Goal: Task Accomplishment & Management: Manage account settings

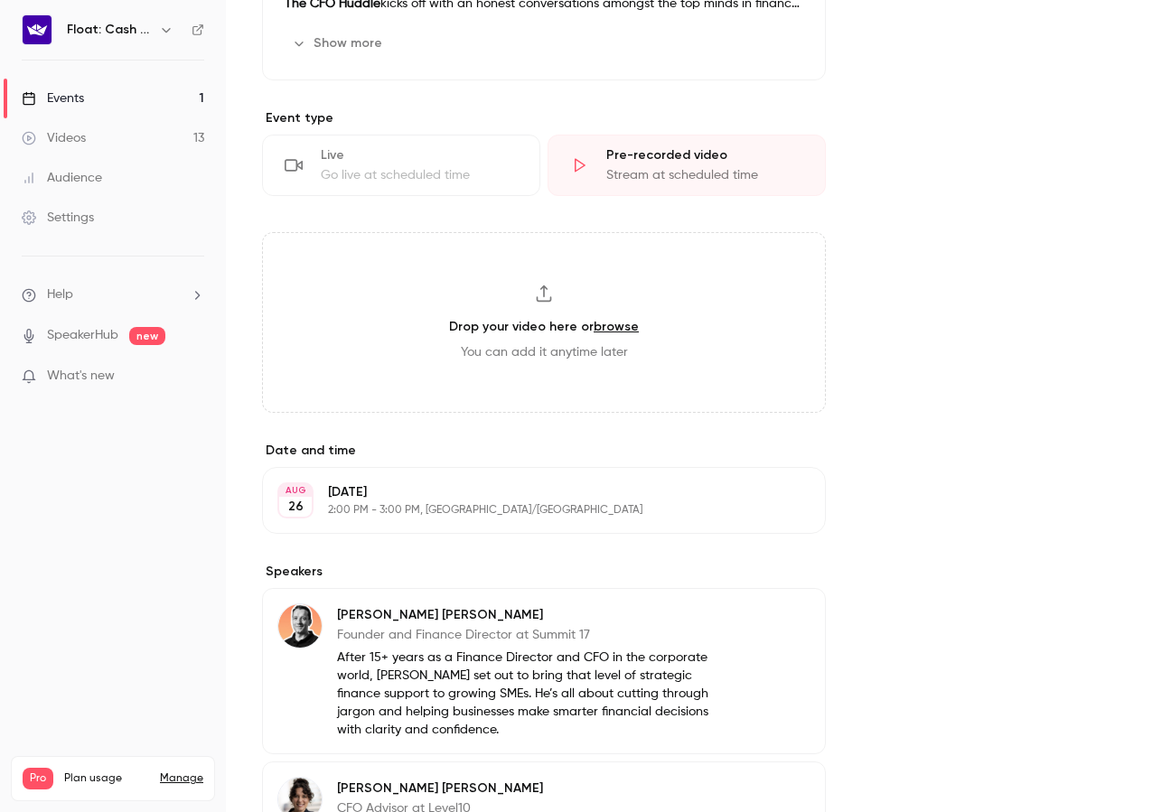
scroll to position [693, 0]
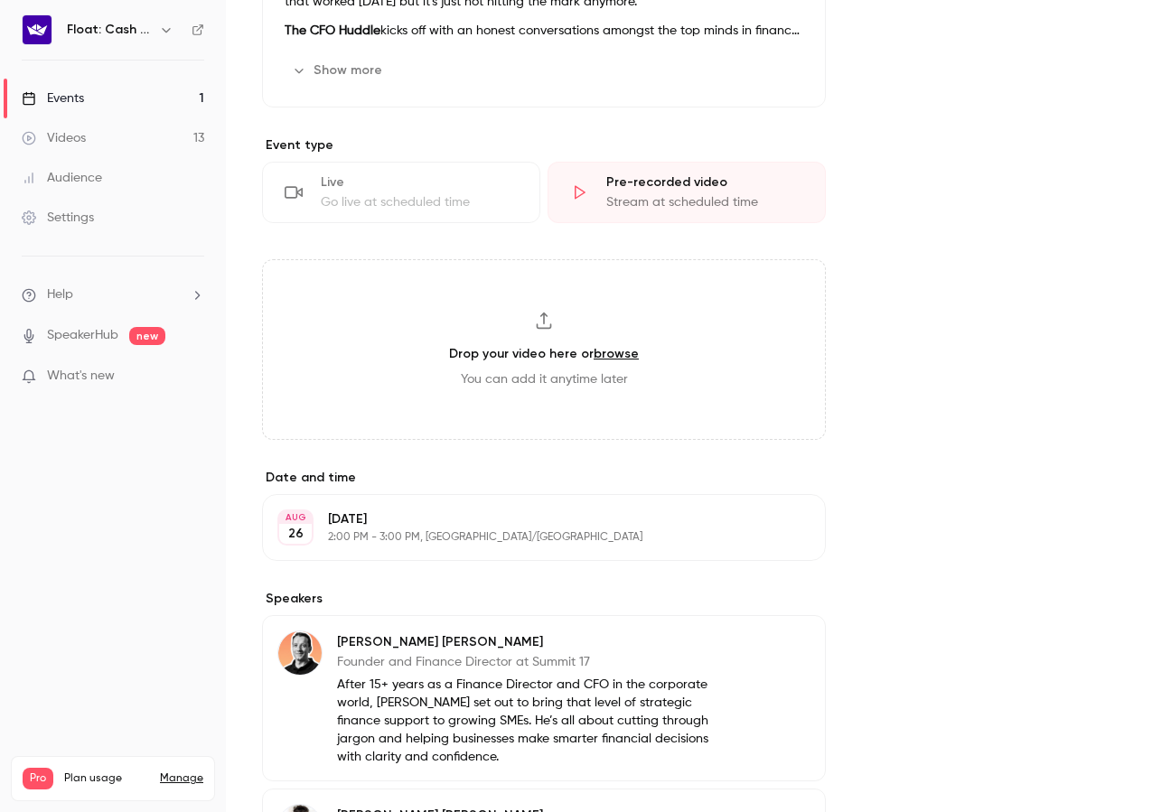
click at [617, 352] on link "browse" at bounding box center [616, 353] width 45 height 15
type input "**********"
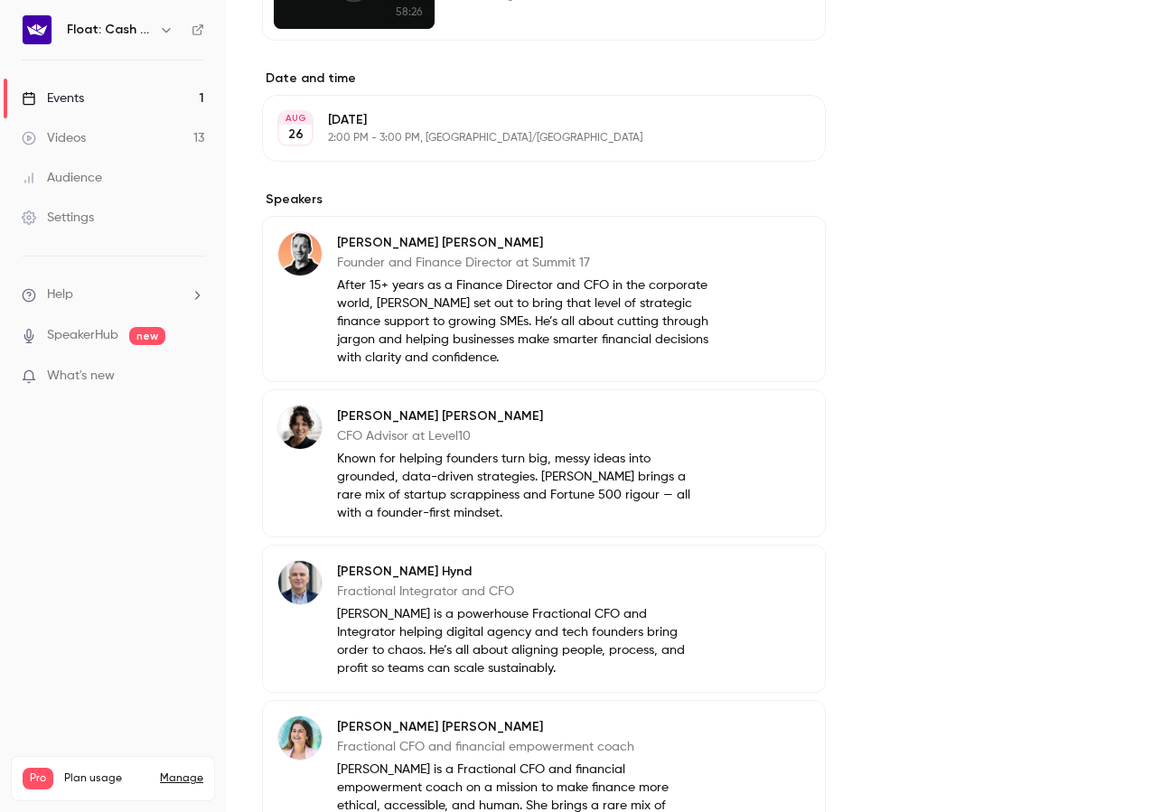
scroll to position [1429, 0]
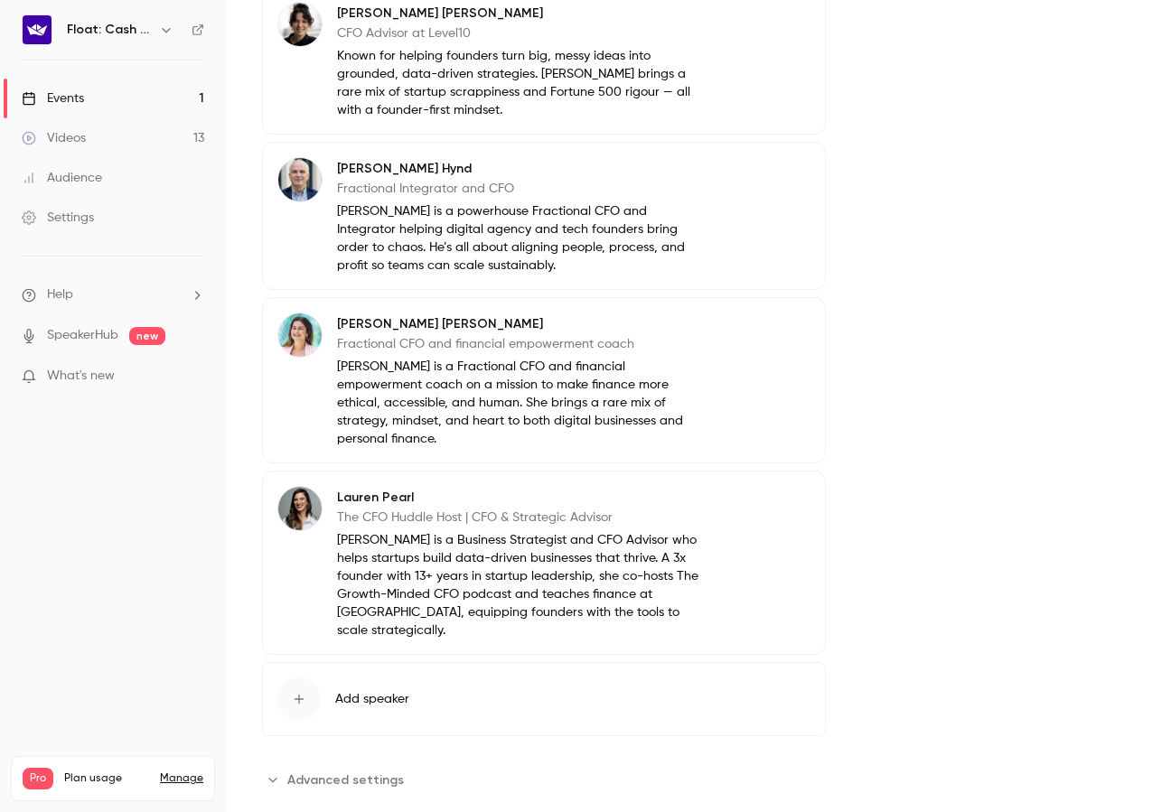
click at [342, 771] on span "Advanced settings" at bounding box center [345, 780] width 117 height 19
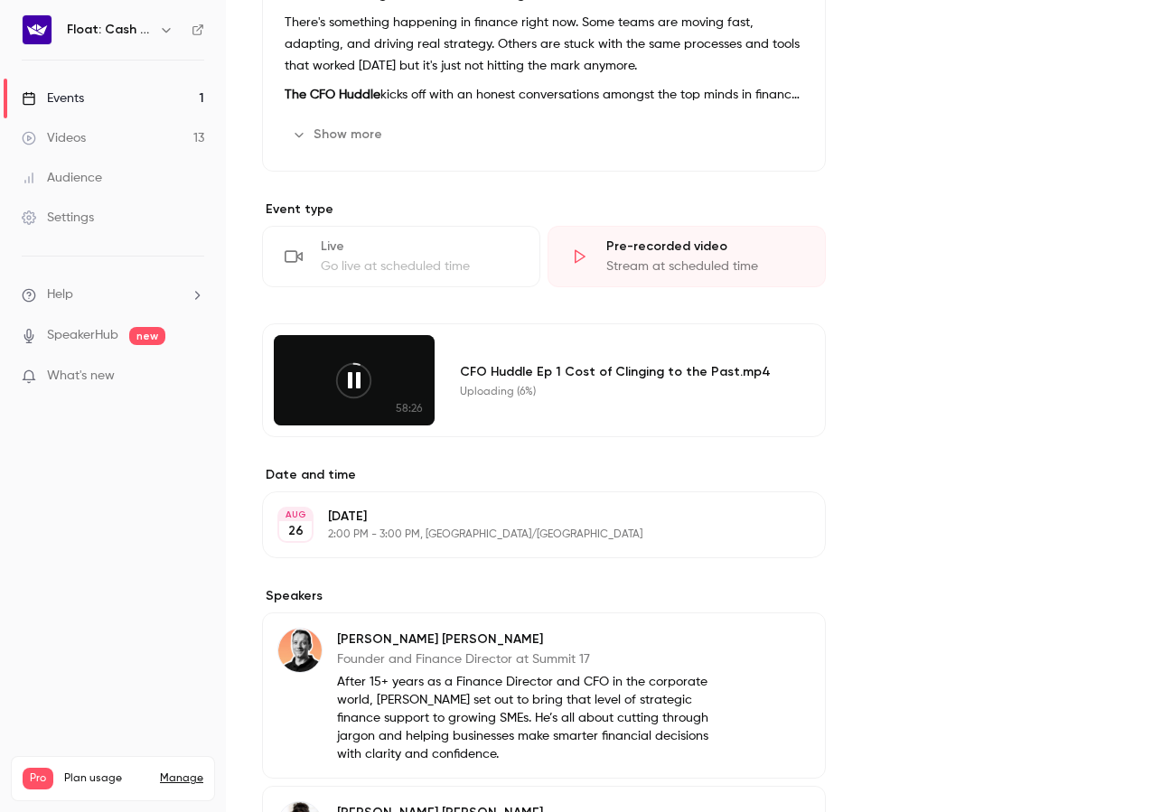
scroll to position [630, 0]
click at [360, 383] on icon at bounding box center [353, 380] width 41 height 41
click at [355, 382] on icon at bounding box center [353, 380] width 41 height 41
click at [479, 365] on div "CFO Huddle Ep 1 Cost of Clinging to the Past.mp4" at bounding box center [621, 370] width 322 height 19
click at [434, 390] on div "58:26 CFO Huddle Ep 1 Cost of Clinging to the Past.mp4 Uploading (7%)" at bounding box center [544, 380] width 564 height 114
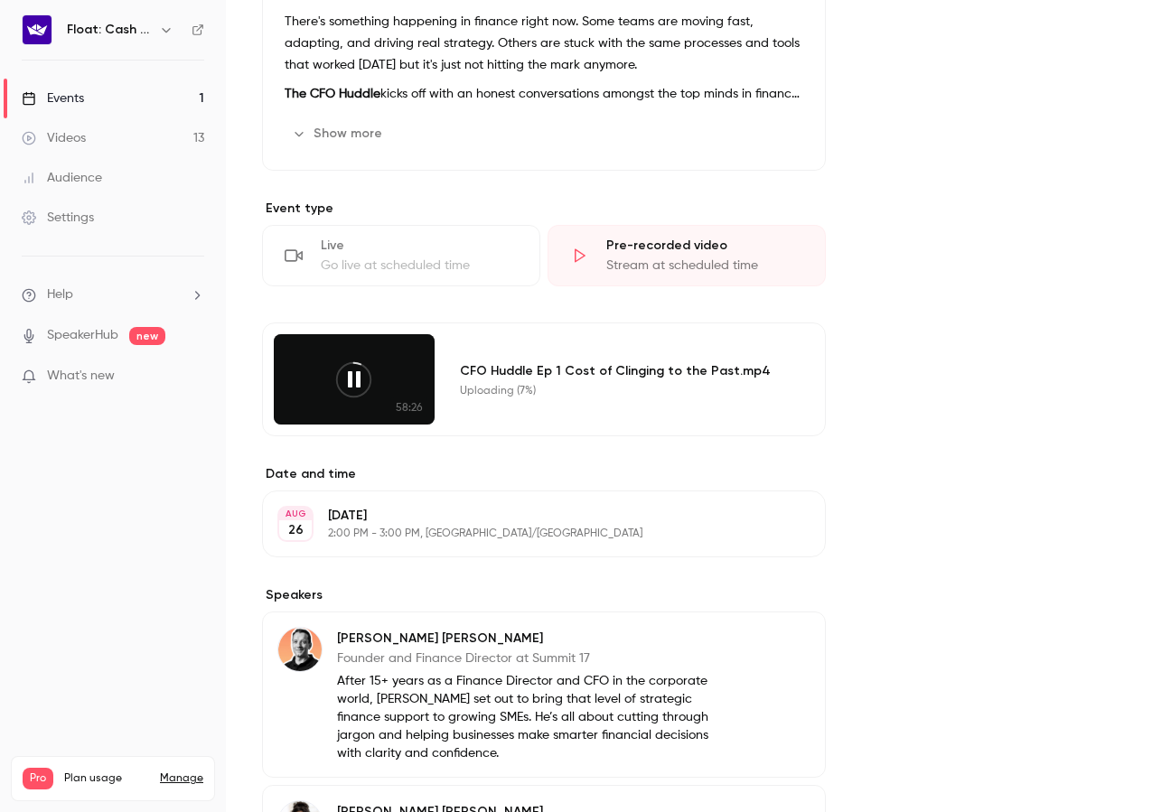
click at [127, 381] on p "What's new" at bounding box center [99, 376] width 154 height 19
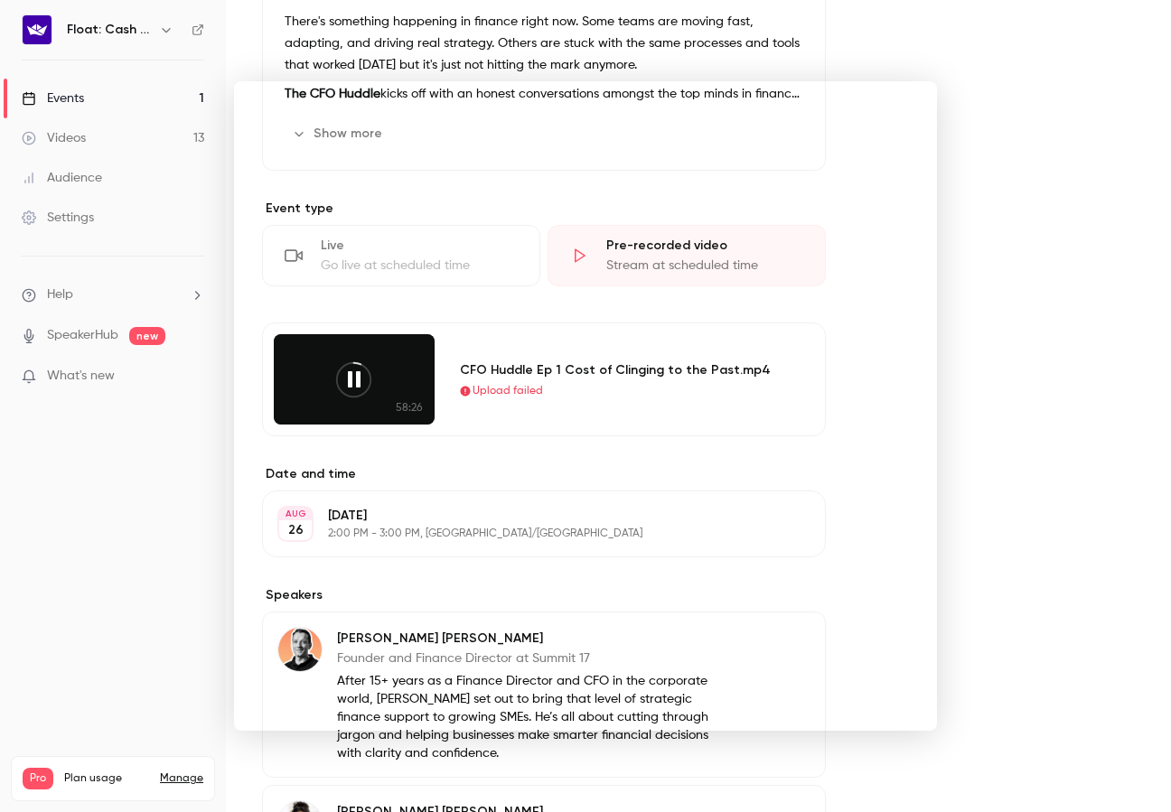
click at [136, 562] on div at bounding box center [585, 406] width 1171 height 812
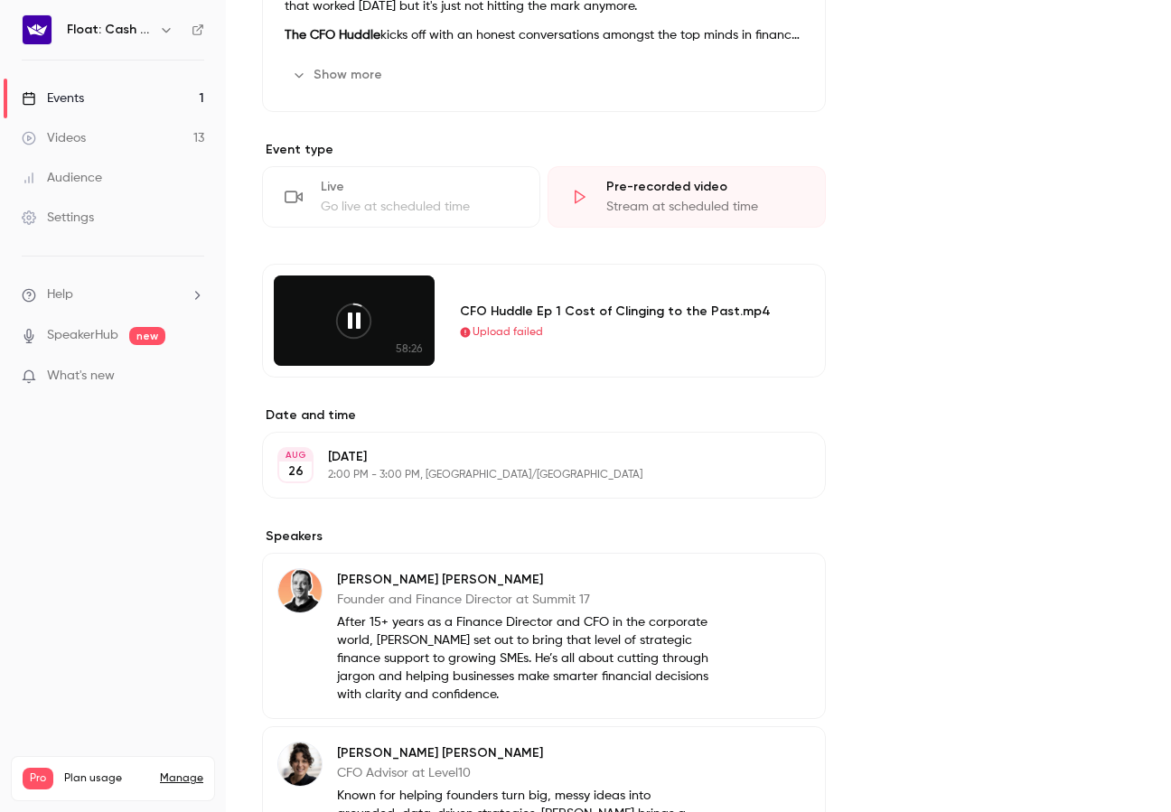
scroll to position [762, 0]
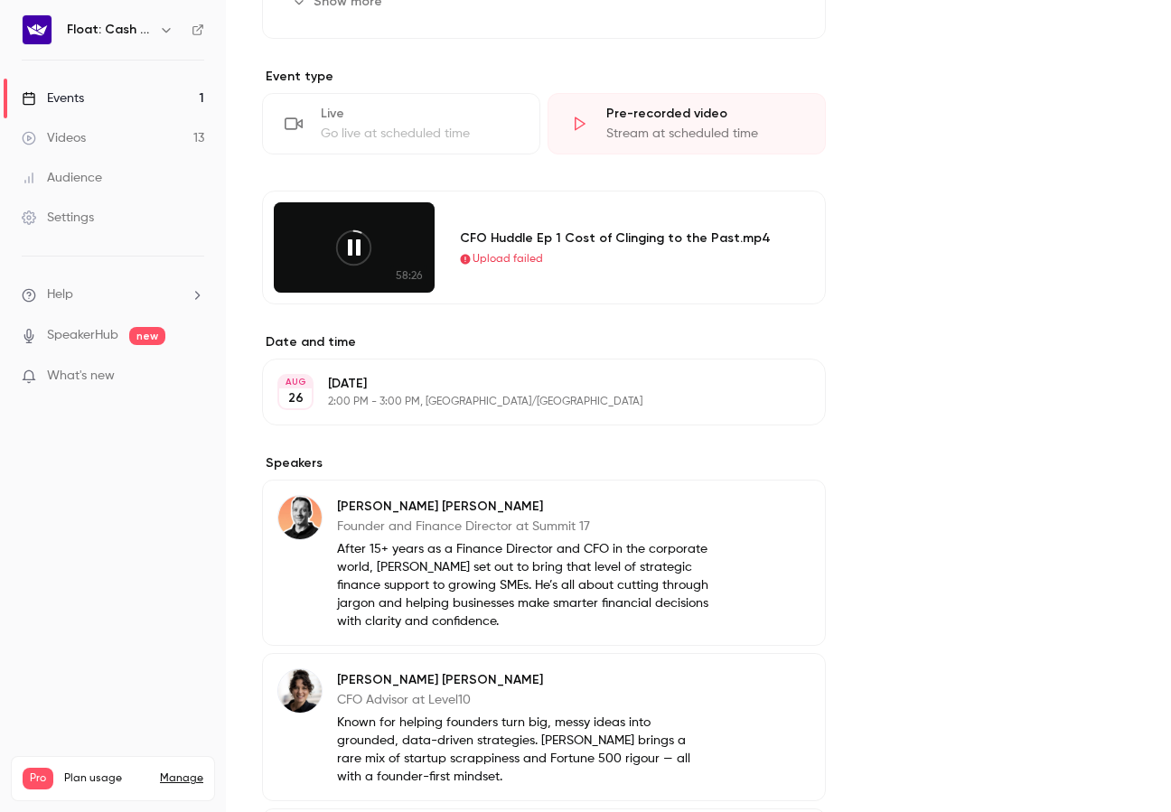
click at [496, 257] on span "Upload failed" at bounding box center [508, 259] width 70 height 16
click at [366, 257] on icon at bounding box center [353, 248] width 41 height 41
click at [358, 249] on icon at bounding box center [353, 248] width 41 height 41
click at [504, 286] on div "CFO Huddle Ep 1 Cost of Clinging to the Past.mp4 Upload failed" at bounding box center [631, 247] width 365 height 90
click at [360, 241] on icon at bounding box center [353, 248] width 41 height 41
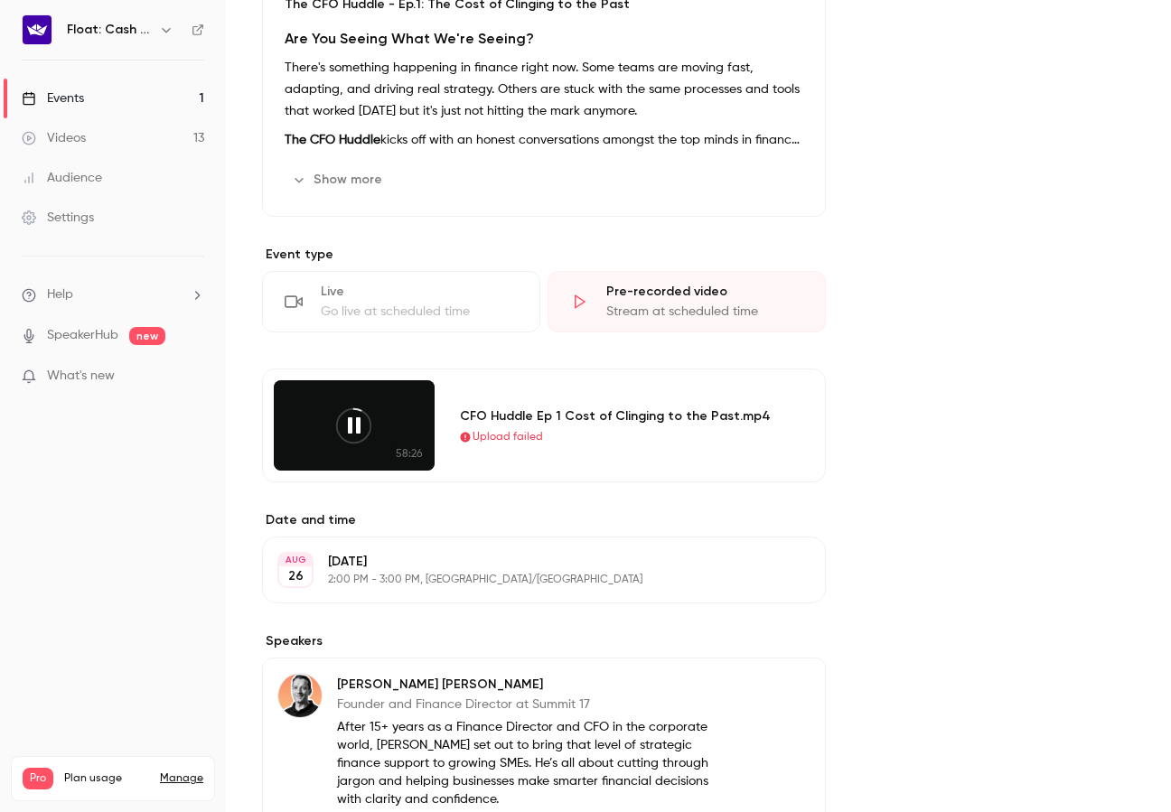
scroll to position [503, 0]
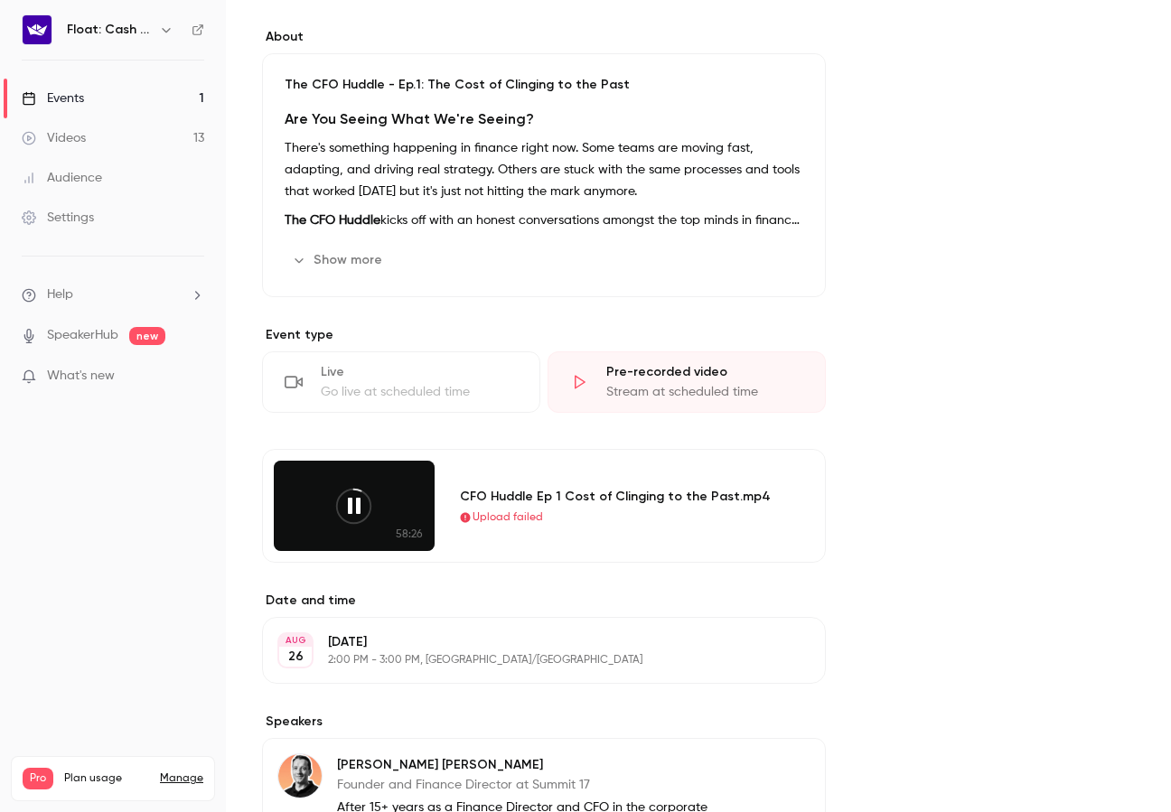
click at [521, 499] on div "CFO Huddle Ep 1 Cost of Clinging to the Past.mp4" at bounding box center [621, 496] width 322 height 19
click at [514, 511] on span "Upload failed" at bounding box center [508, 518] width 70 height 16
click at [353, 503] on icon at bounding box center [353, 506] width 41 height 41
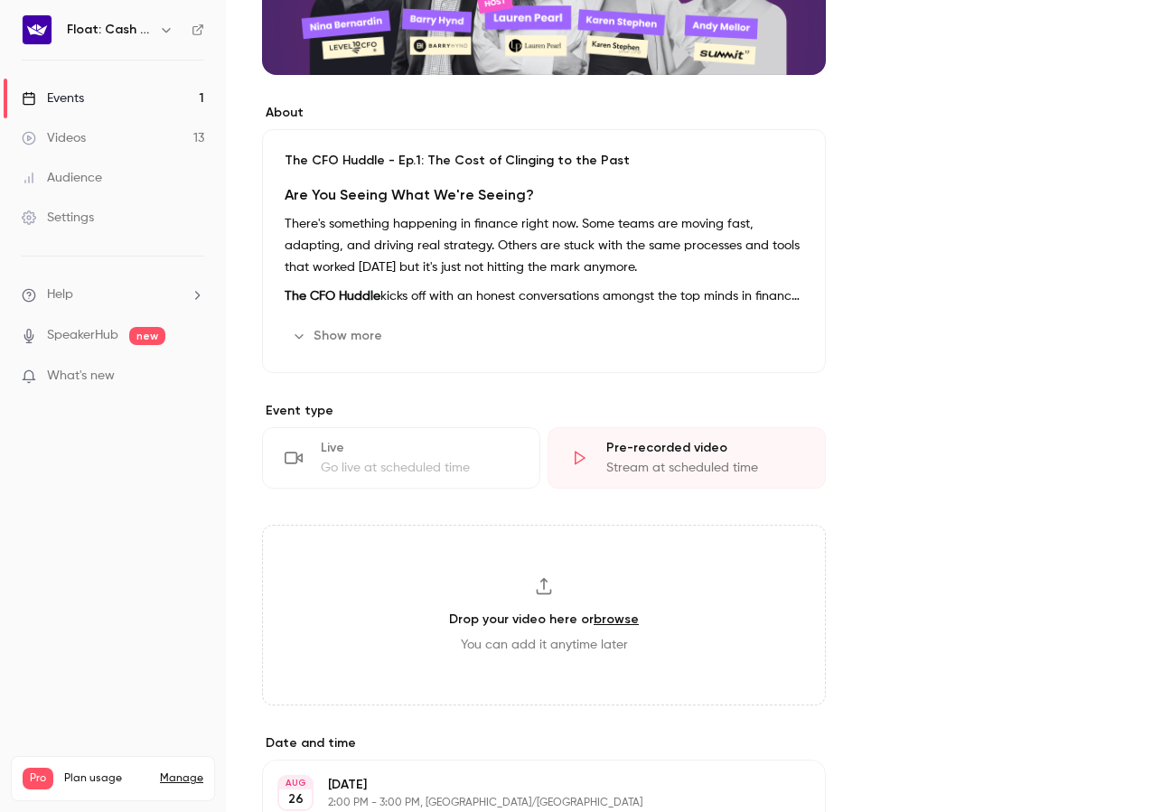
scroll to position [665, 0]
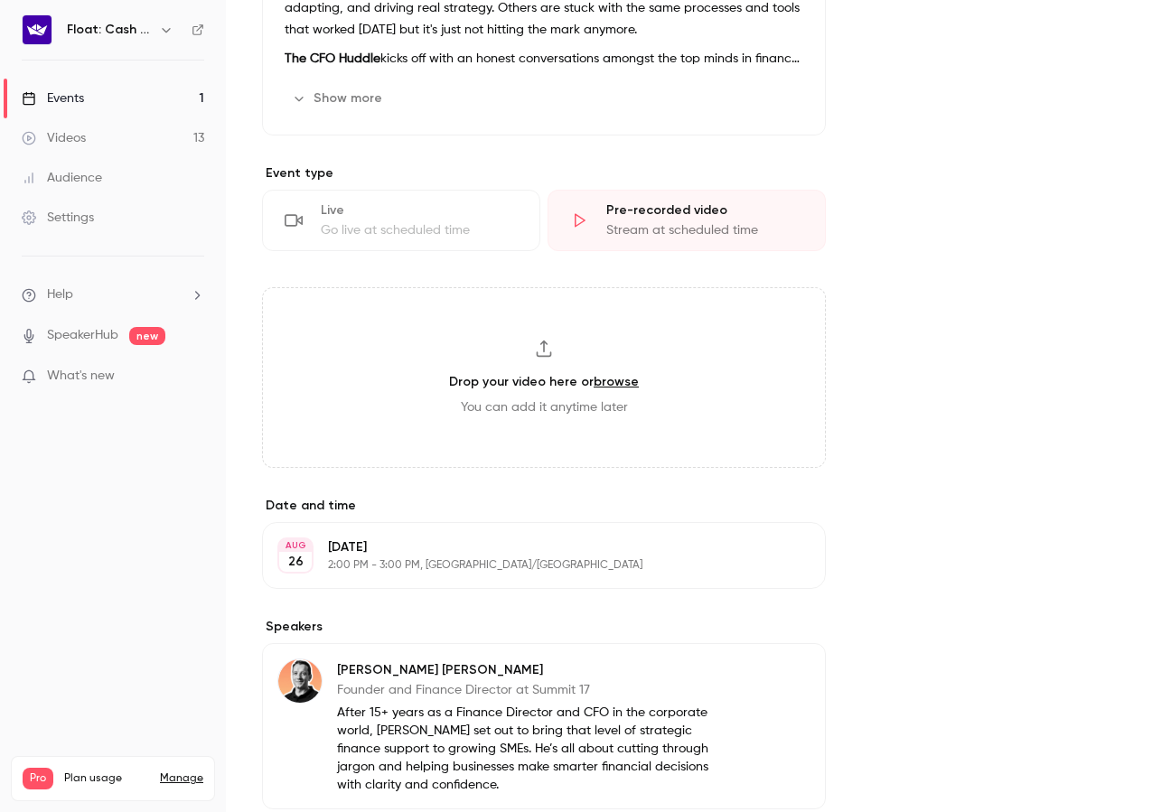
click at [924, 359] on div "About The CFO Huddle - Ep.1: The Cost of Clinging to the Past Are You Seeing Wh…" at bounding box center [698, 583] width 873 height 2171
click at [161, 90] on link "Events 1" at bounding box center [113, 99] width 226 height 40
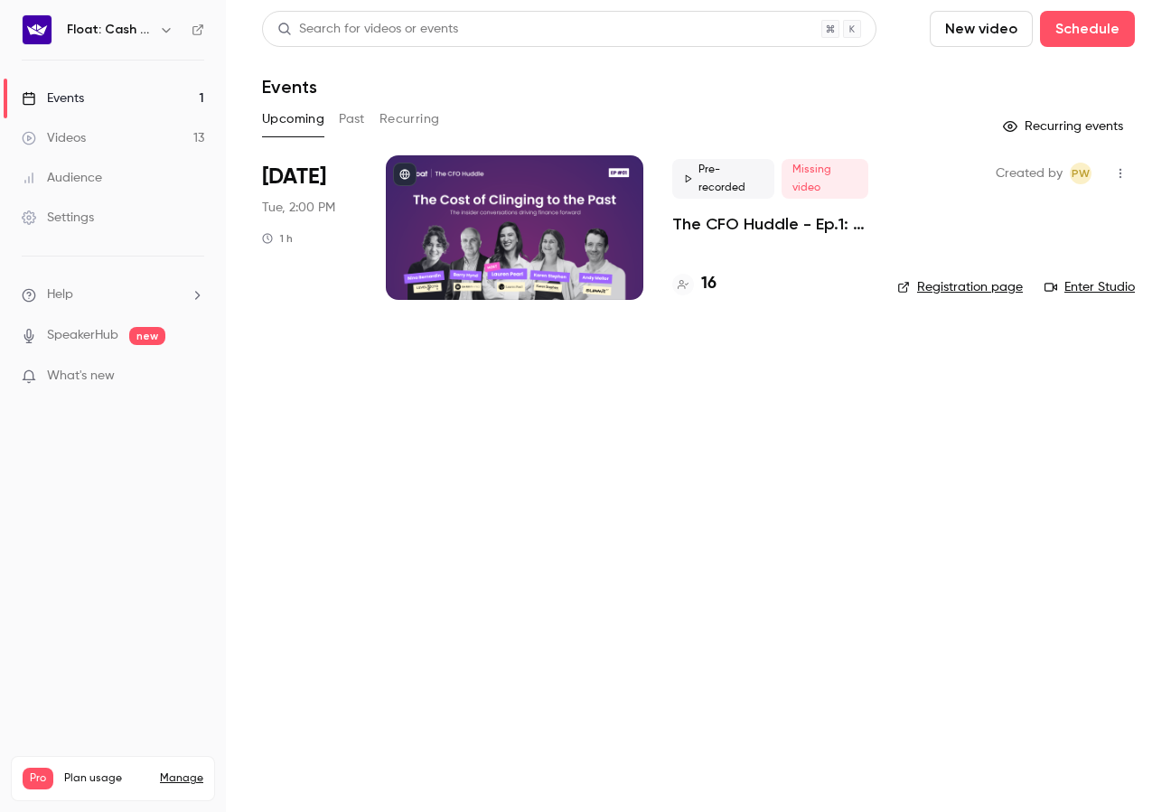
click at [780, 224] on p "The CFO Huddle - Ep.1: The Cost of Clinging to the Past" at bounding box center [770, 224] width 196 height 22
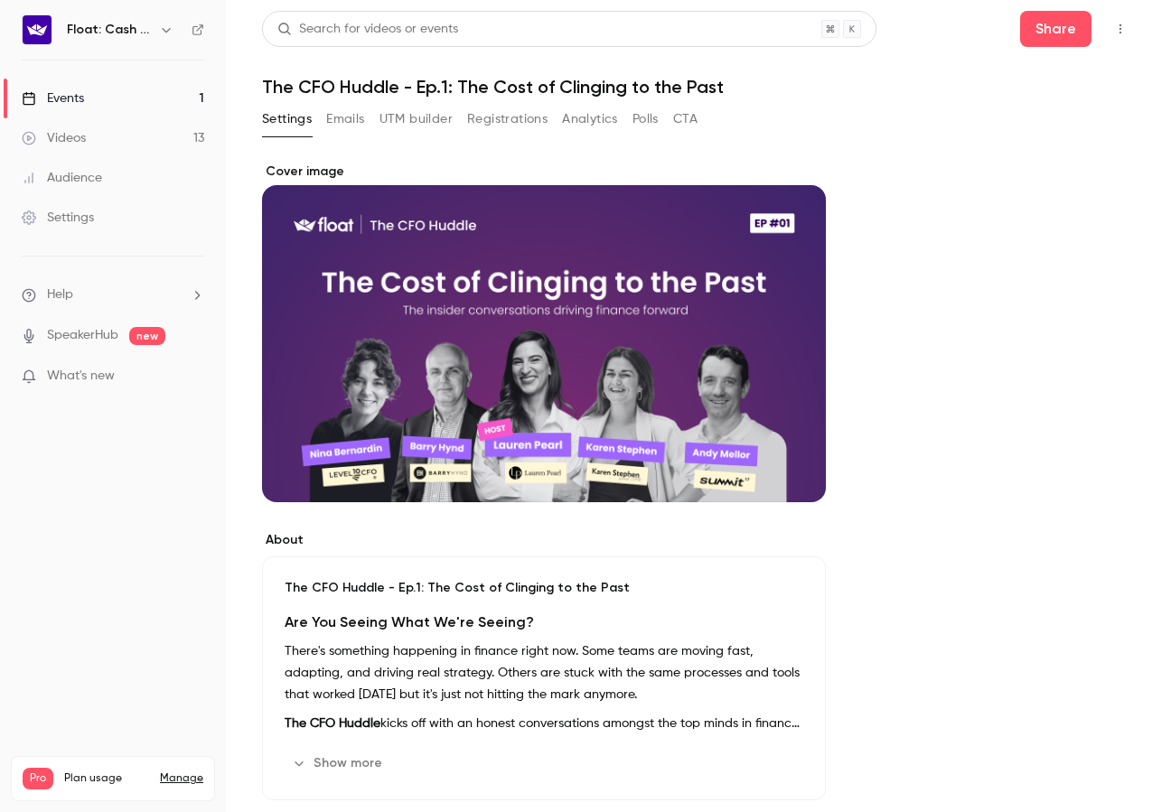
click at [356, 119] on button "Emails" at bounding box center [345, 119] width 38 height 29
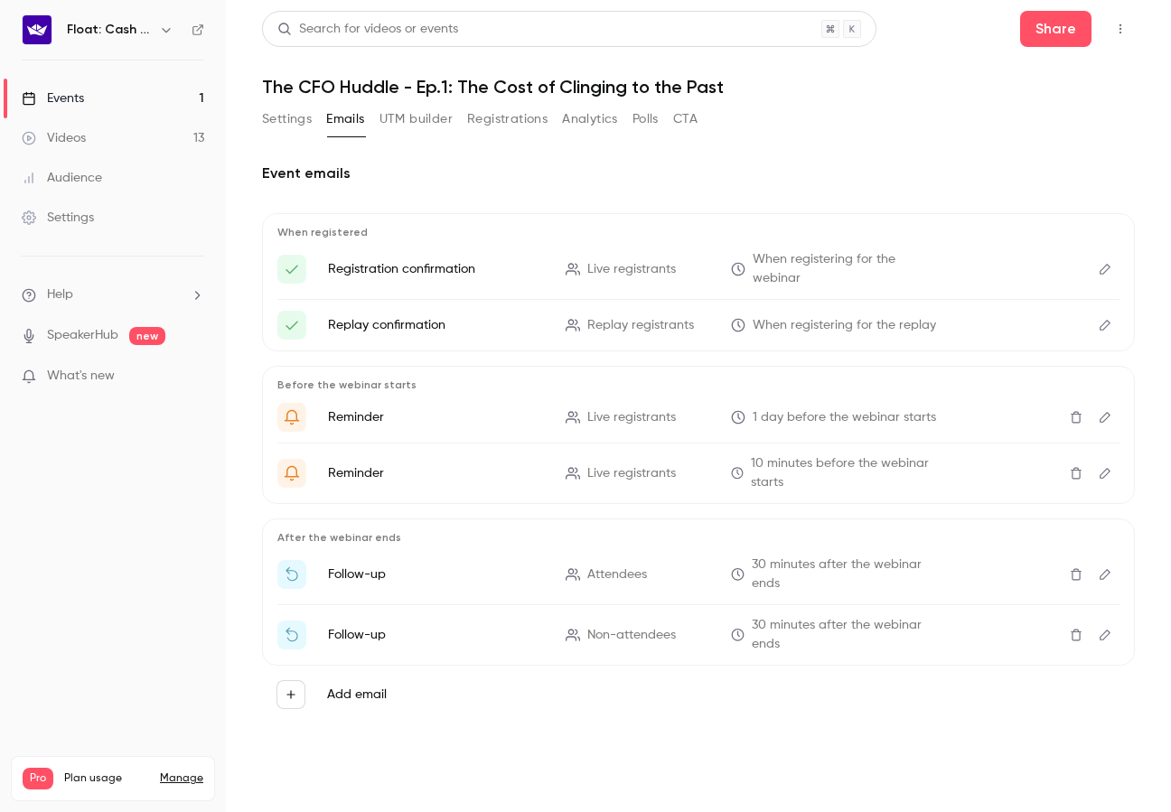
click at [496, 118] on button "Registrations" at bounding box center [507, 119] width 80 height 29
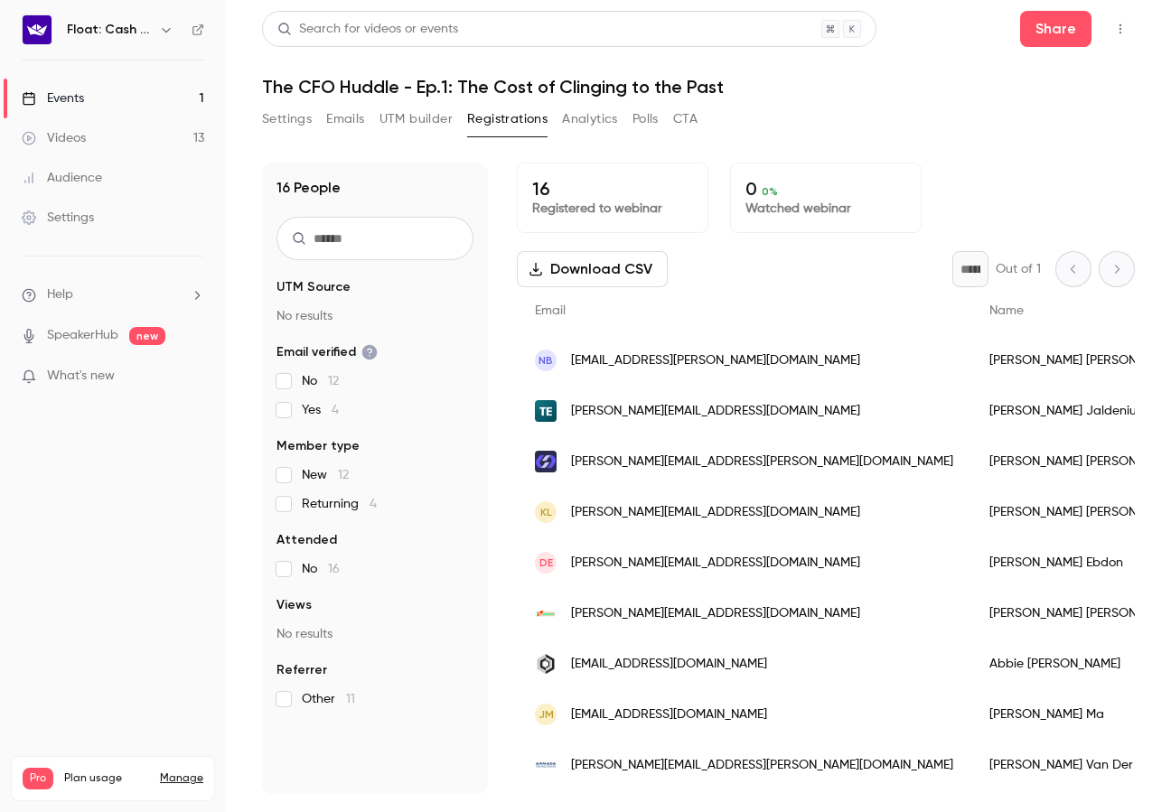
click at [102, 103] on link "Events 1" at bounding box center [113, 99] width 226 height 40
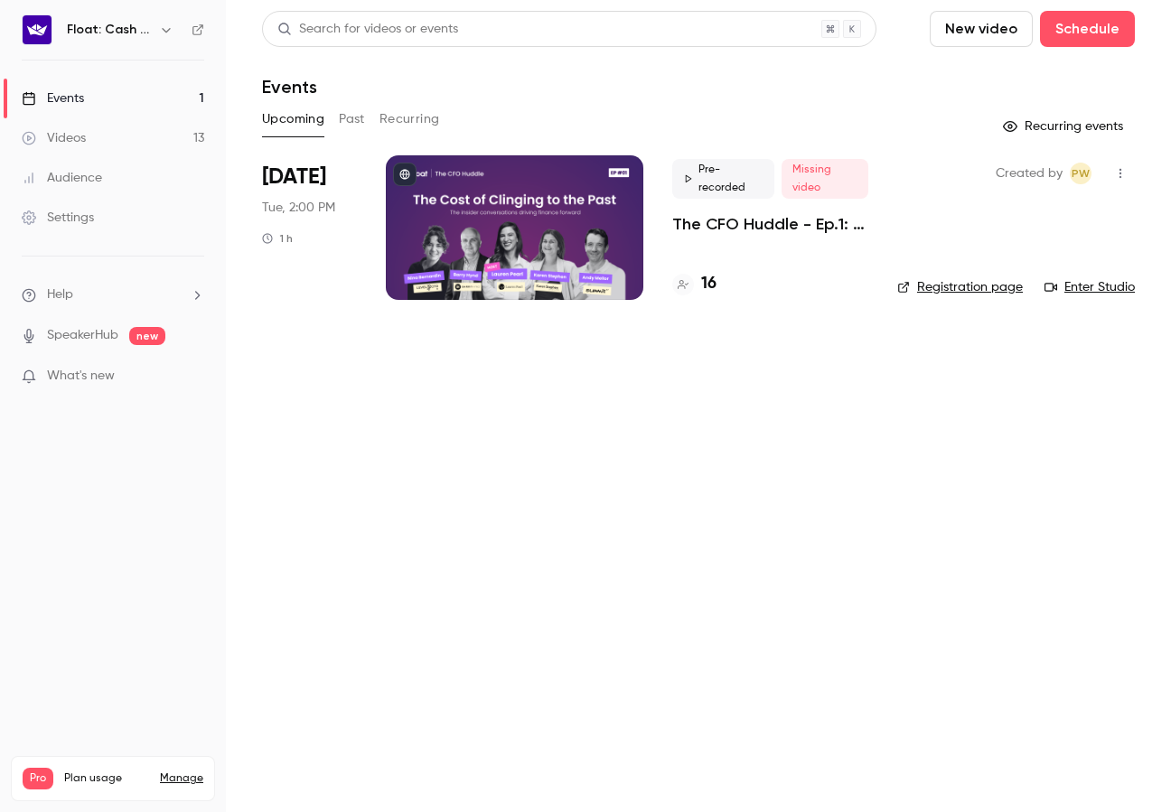
click at [988, 18] on button "New video" at bounding box center [981, 29] width 103 height 36
click at [990, 137] on li "Upload" at bounding box center [1032, 125] width 195 height 47
click at [971, 767] on p "[PERSON_NAME]'s Intro Video" at bounding box center [1018, 760] width 166 height 16
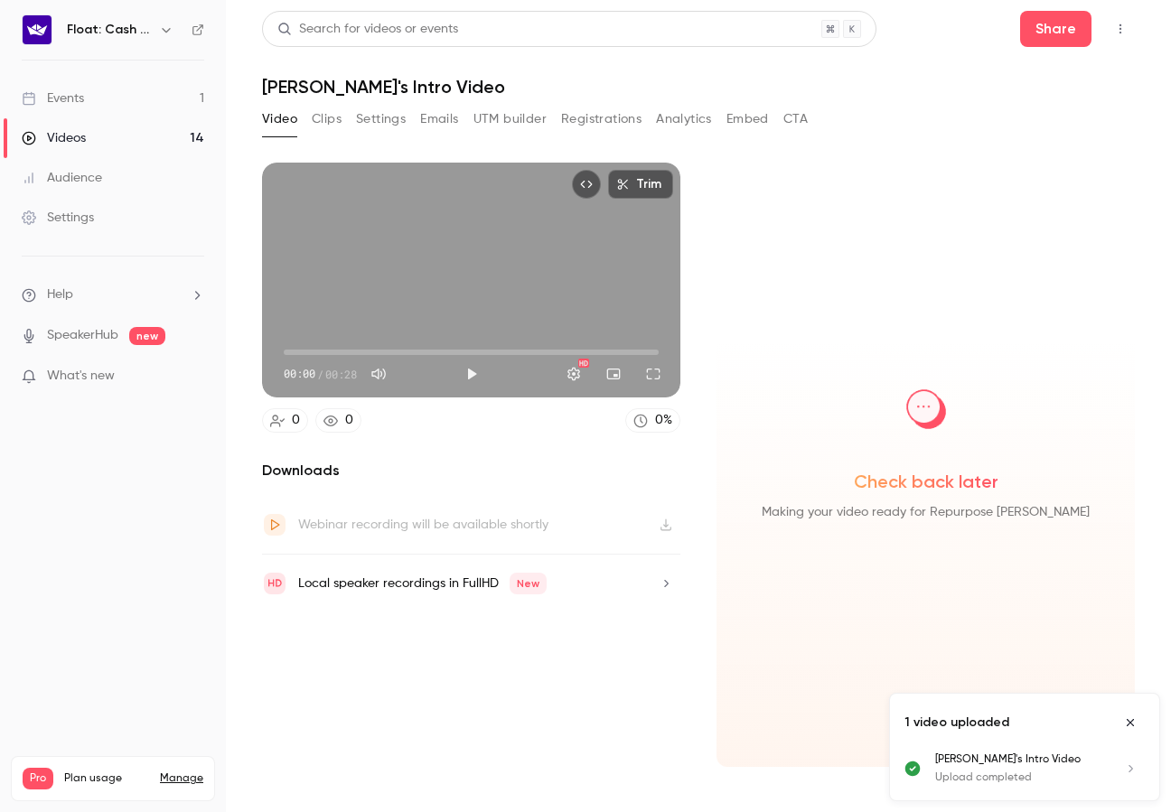
click at [787, 118] on button "CTA" at bounding box center [795, 119] width 24 height 29
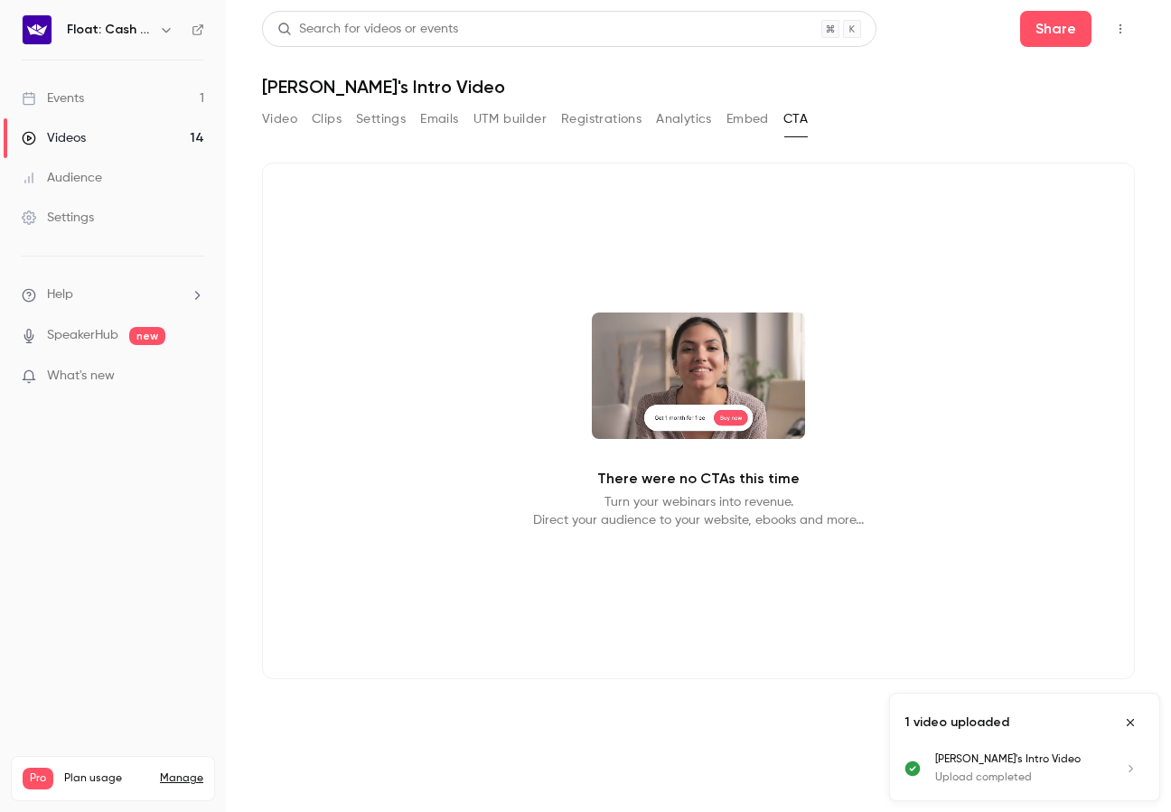
click at [711, 489] on p "There were no CTAs this time" at bounding box center [698, 479] width 202 height 22
click at [762, 124] on button "Embed" at bounding box center [748, 119] width 42 height 29
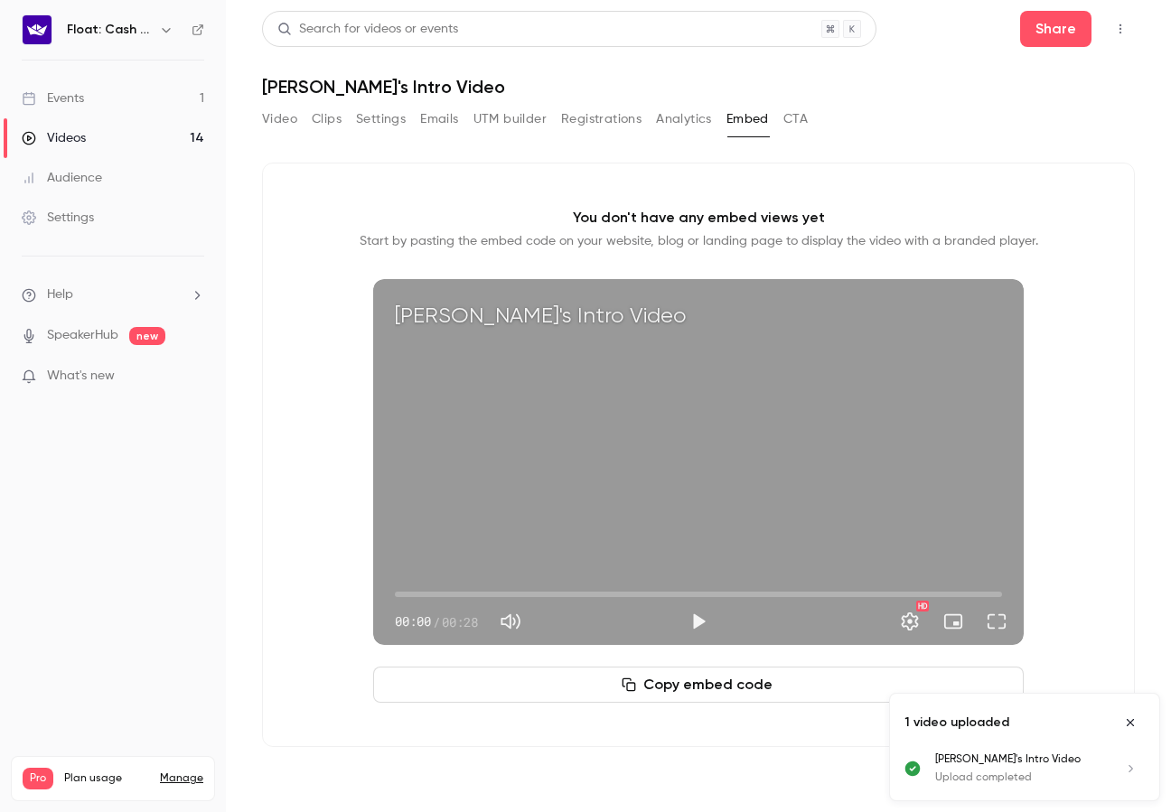
click at [328, 123] on button "Clips" at bounding box center [327, 119] width 30 height 29
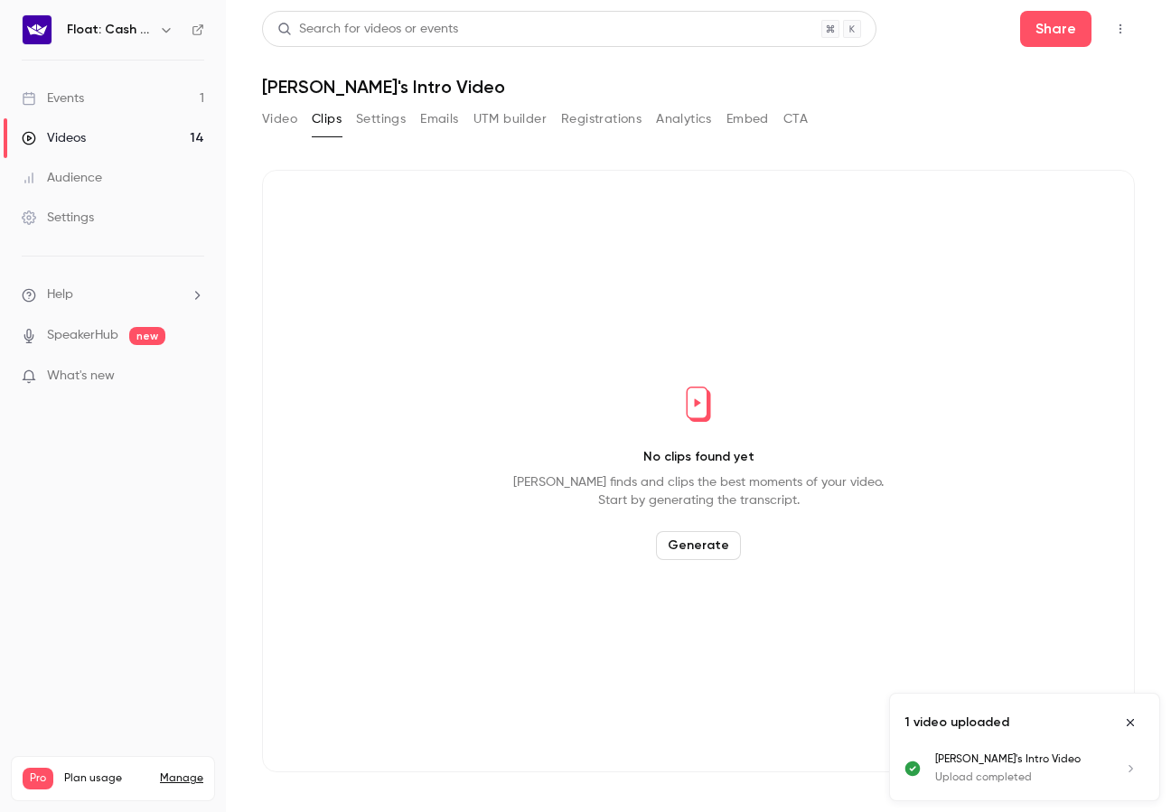
click at [385, 119] on button "Settings" at bounding box center [381, 119] width 50 height 29
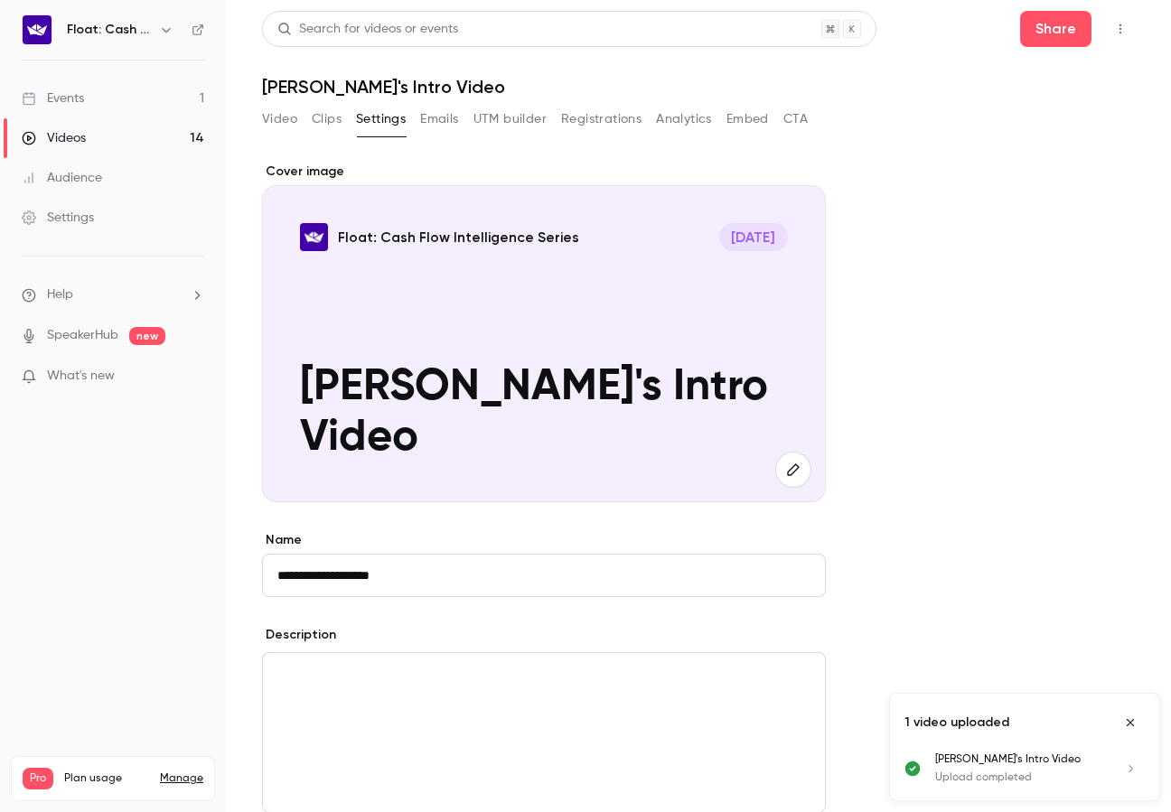
click at [448, 125] on button "Emails" at bounding box center [439, 119] width 38 height 29
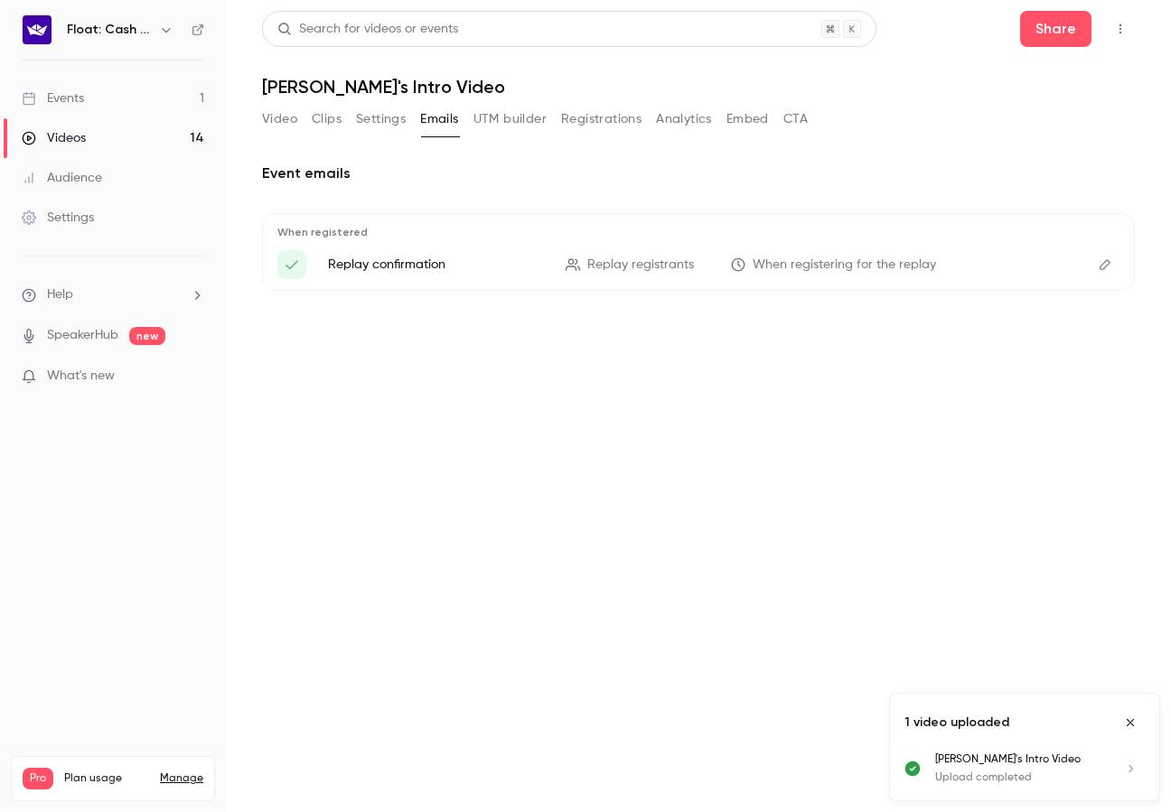
click at [500, 119] on button "UTM builder" at bounding box center [510, 119] width 73 height 29
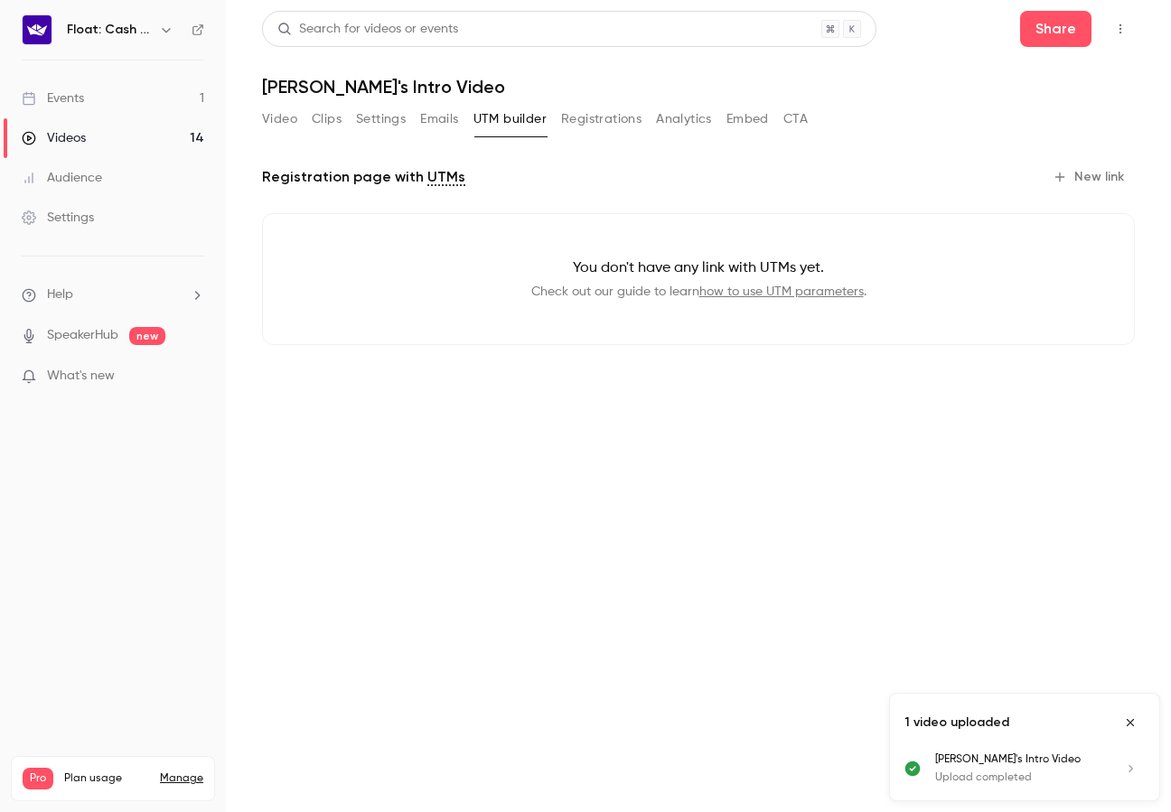
click at [621, 123] on button "Registrations" at bounding box center [601, 119] width 80 height 29
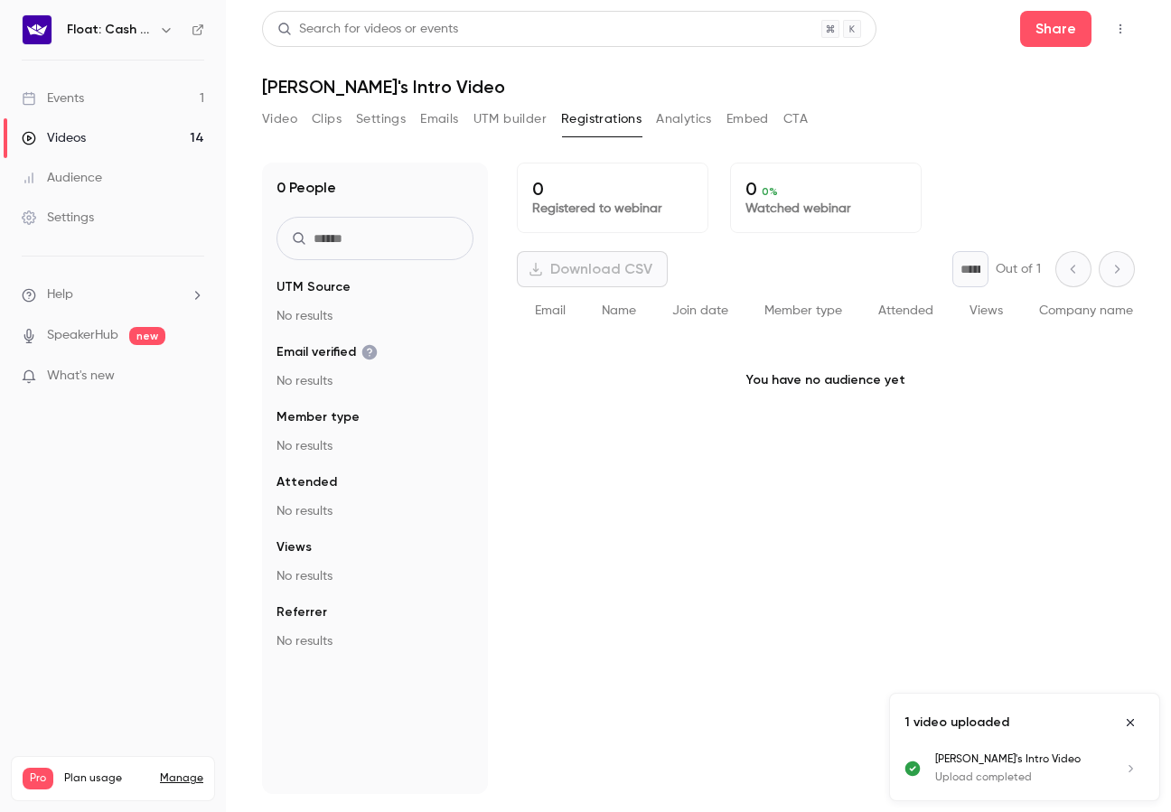
click at [680, 116] on button "Analytics" at bounding box center [684, 119] width 56 height 29
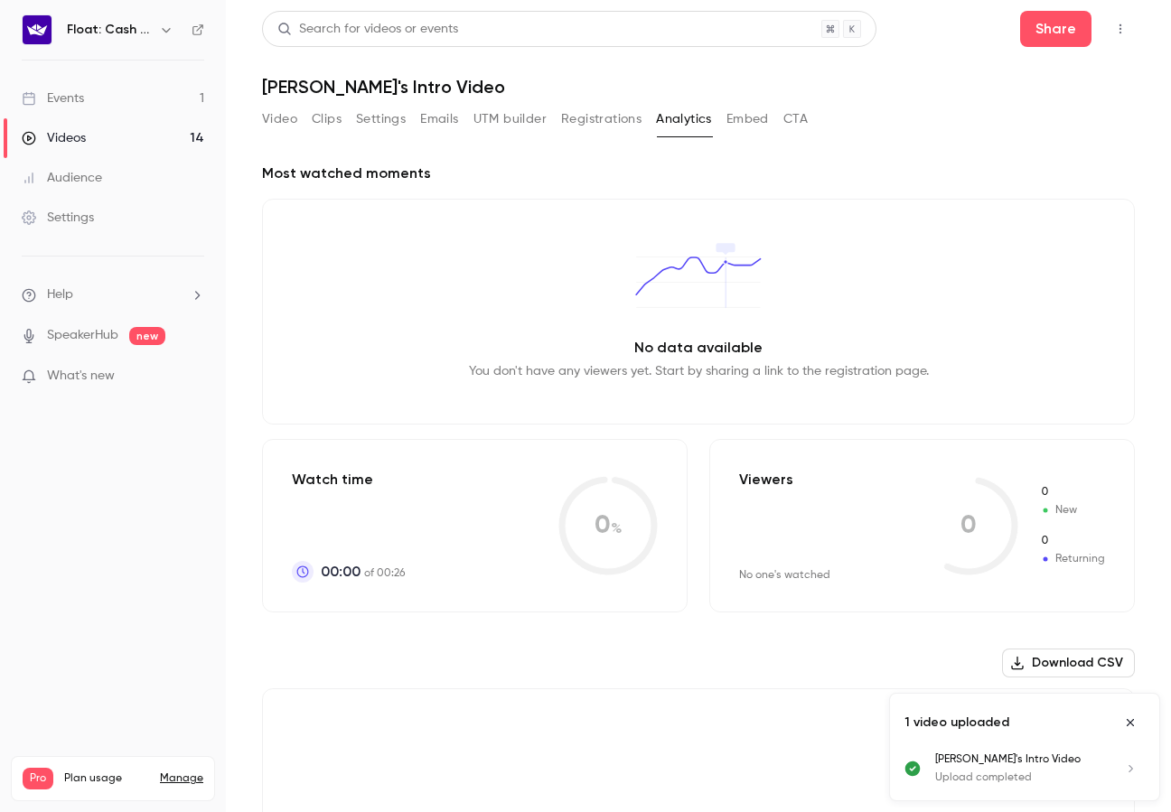
click at [755, 117] on button "Embed" at bounding box center [748, 119] width 42 height 29
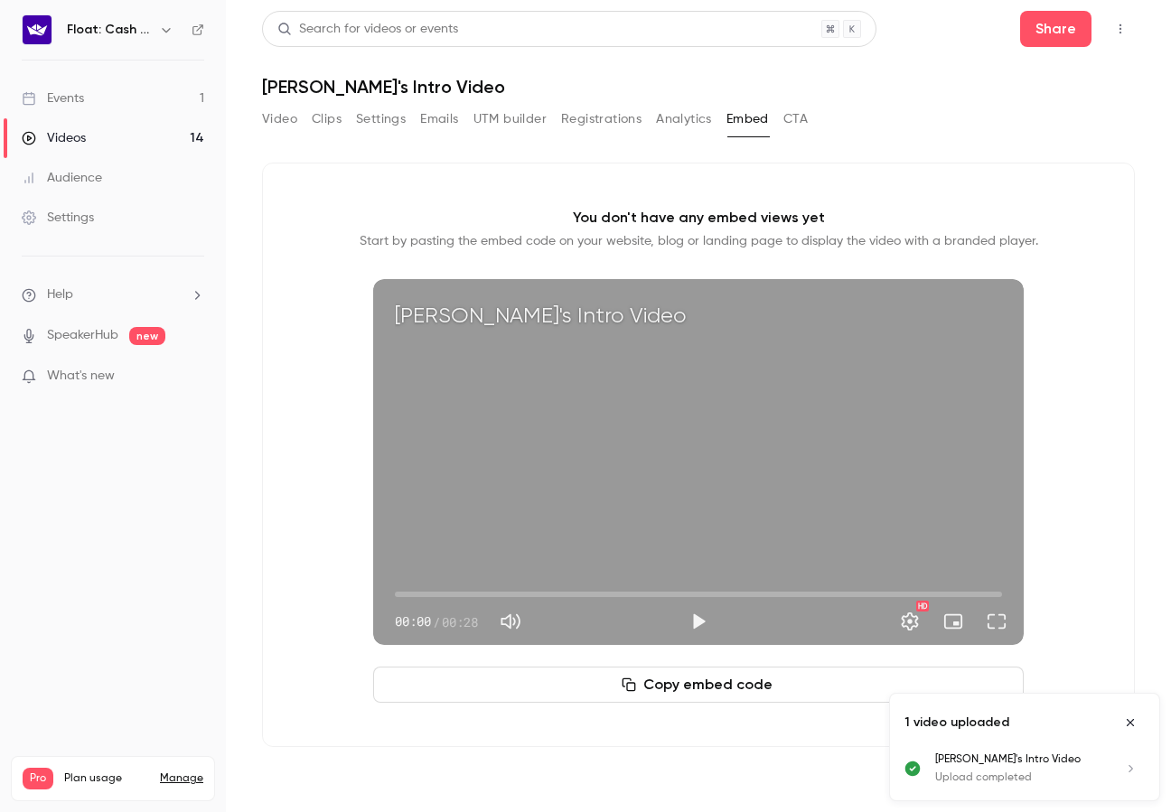
click at [800, 116] on button "CTA" at bounding box center [795, 119] width 24 height 29
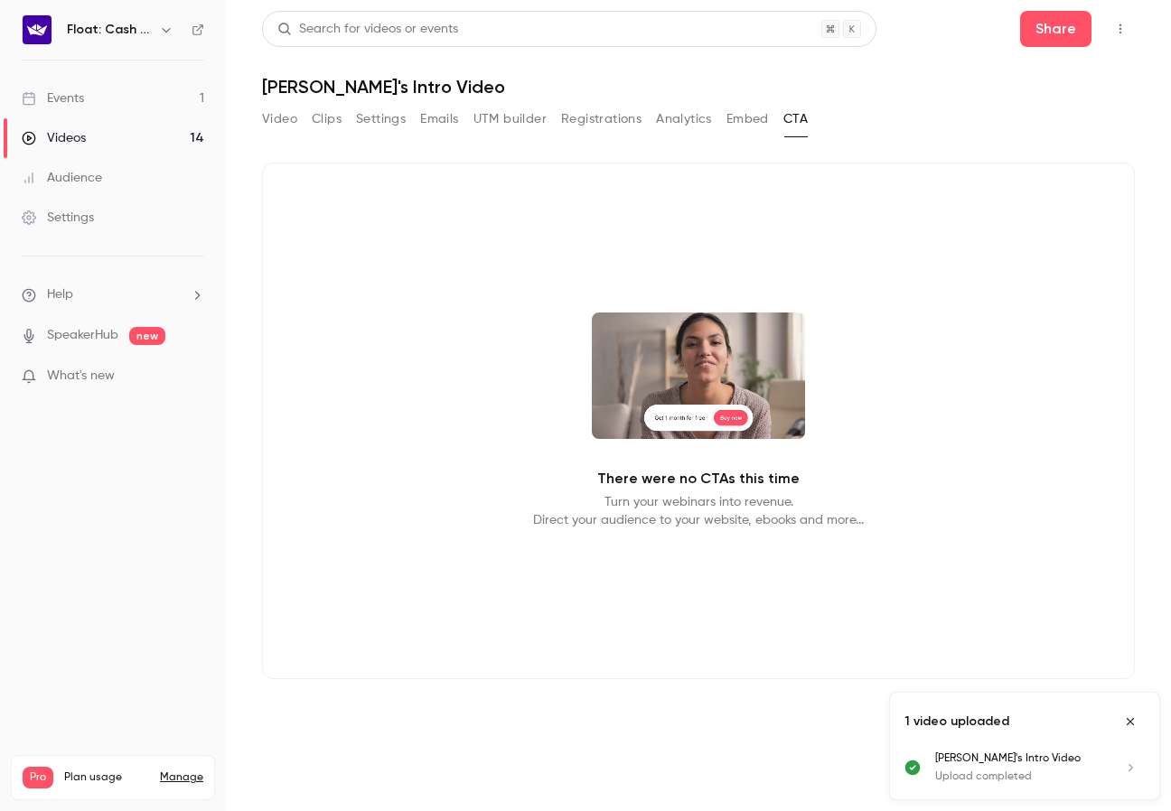
click at [279, 108] on button "Video" at bounding box center [279, 119] width 35 height 29
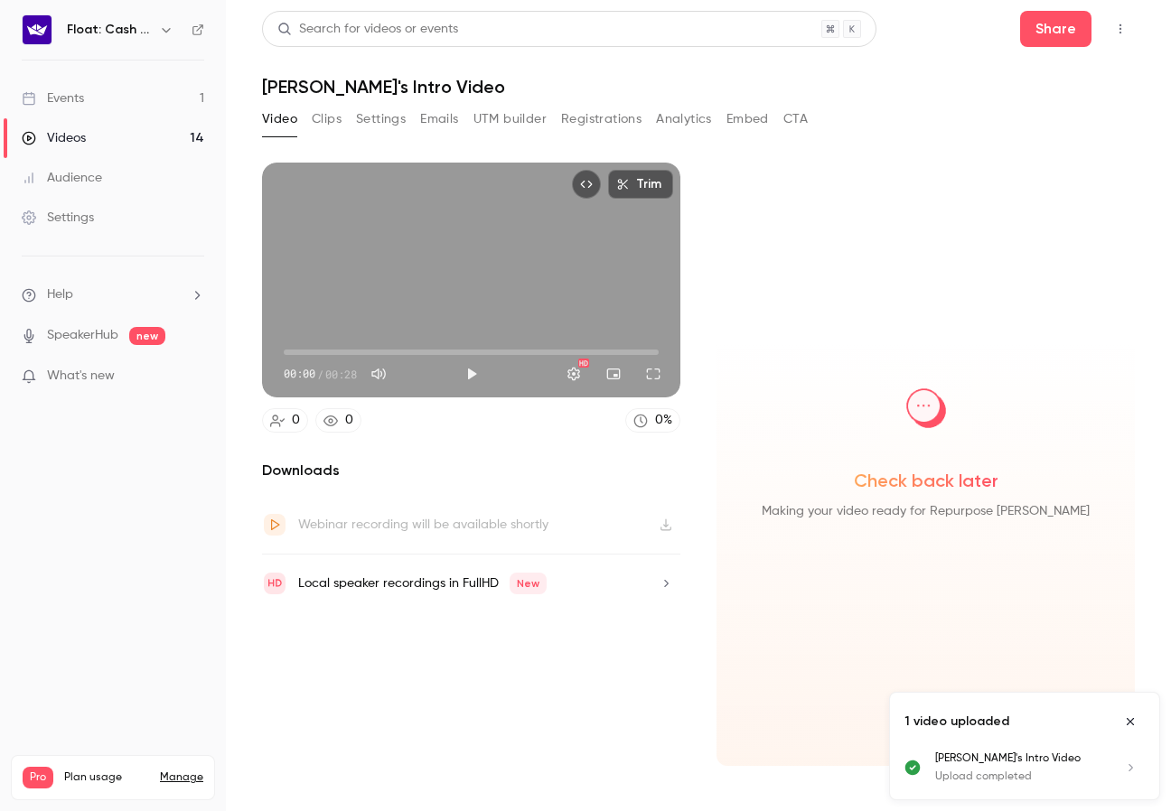
click at [630, 190] on button "Trim" at bounding box center [640, 184] width 65 height 29
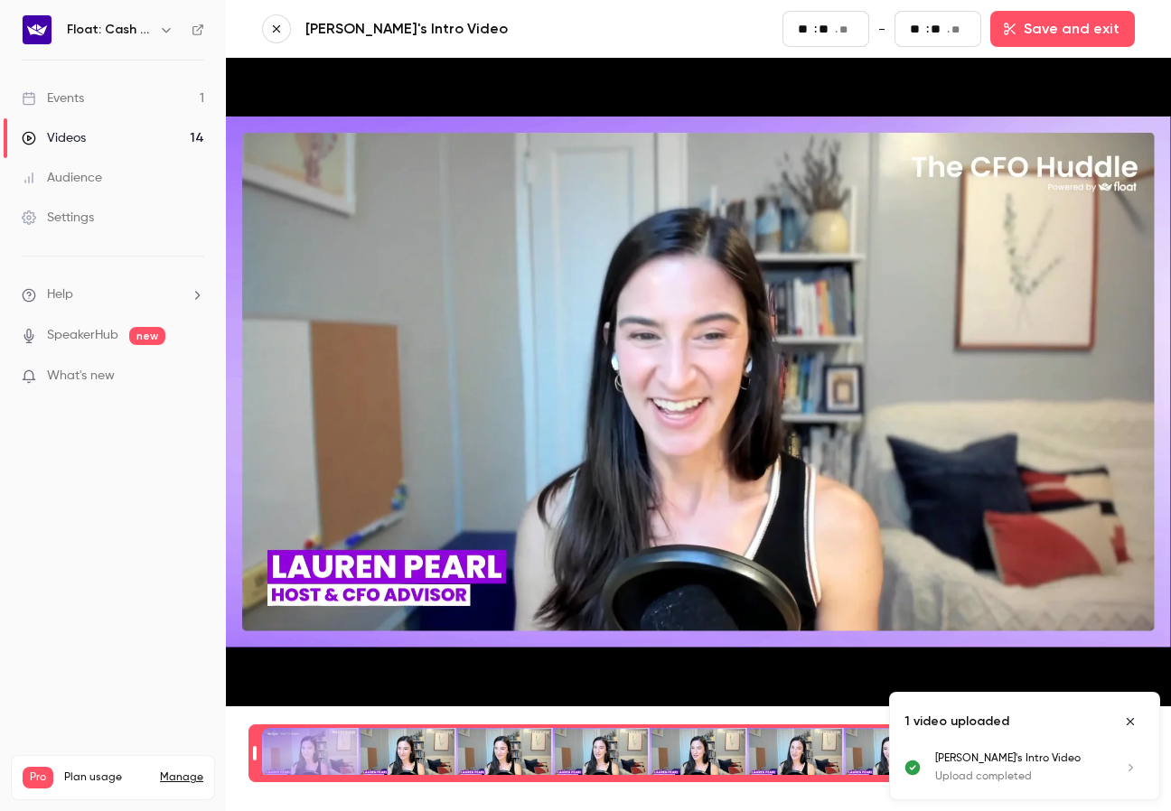
click at [1130, 717] on icon "Close uploads list" at bounding box center [1130, 722] width 14 height 13
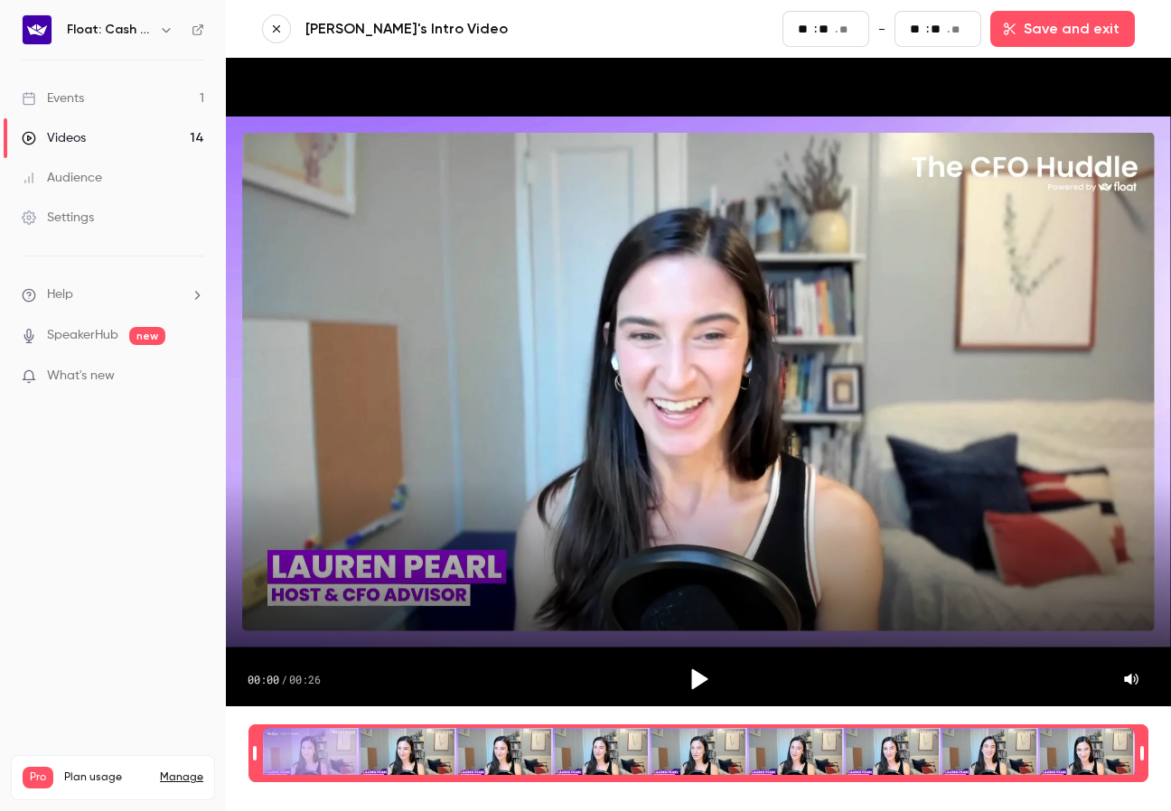
click at [282, 29] on icon "button" at bounding box center [276, 29] width 13 height 13
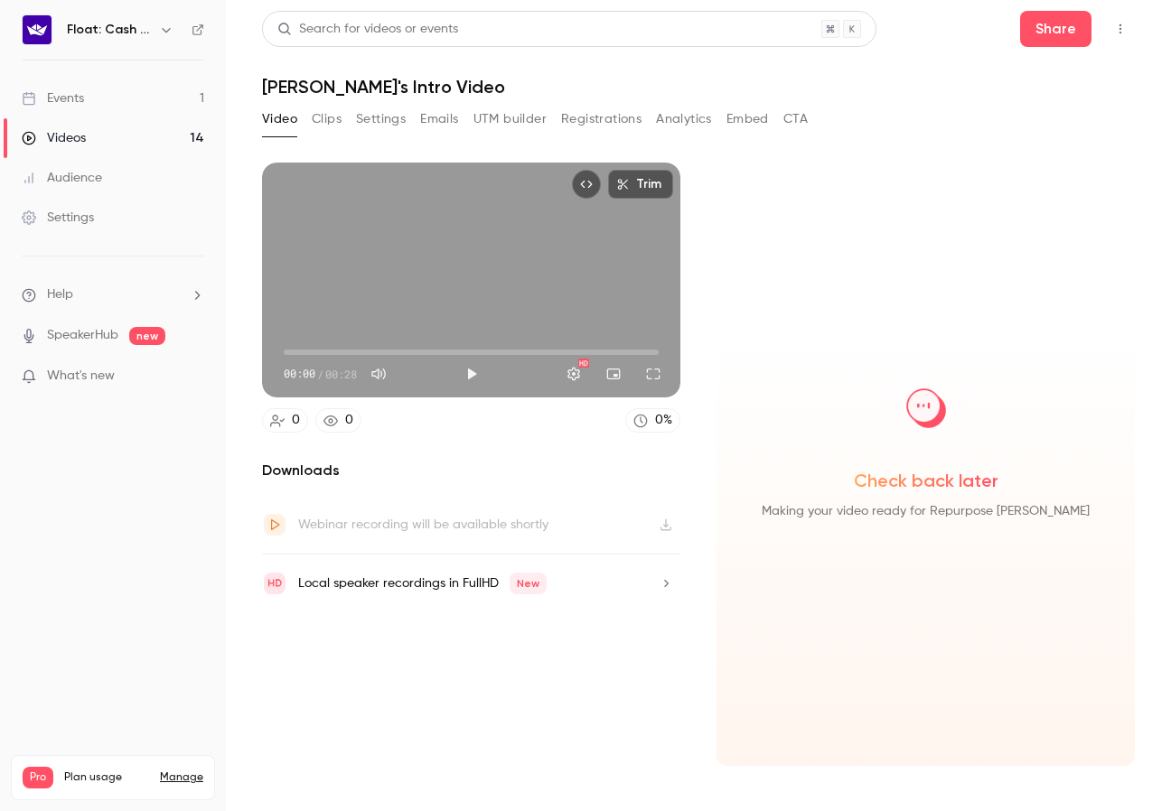
click at [572, 590] on div "Local speaker recordings in FullHD New" at bounding box center [471, 584] width 418 height 58
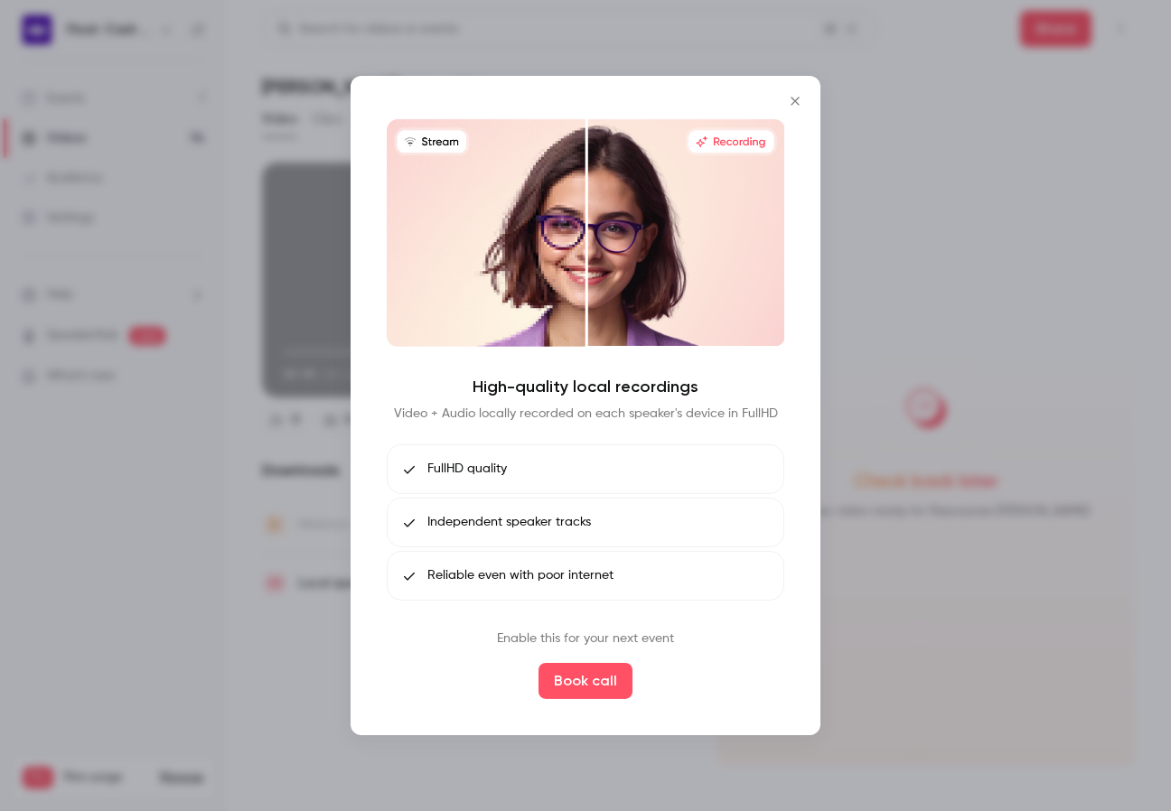
click at [511, 746] on div at bounding box center [585, 405] width 1171 height 811
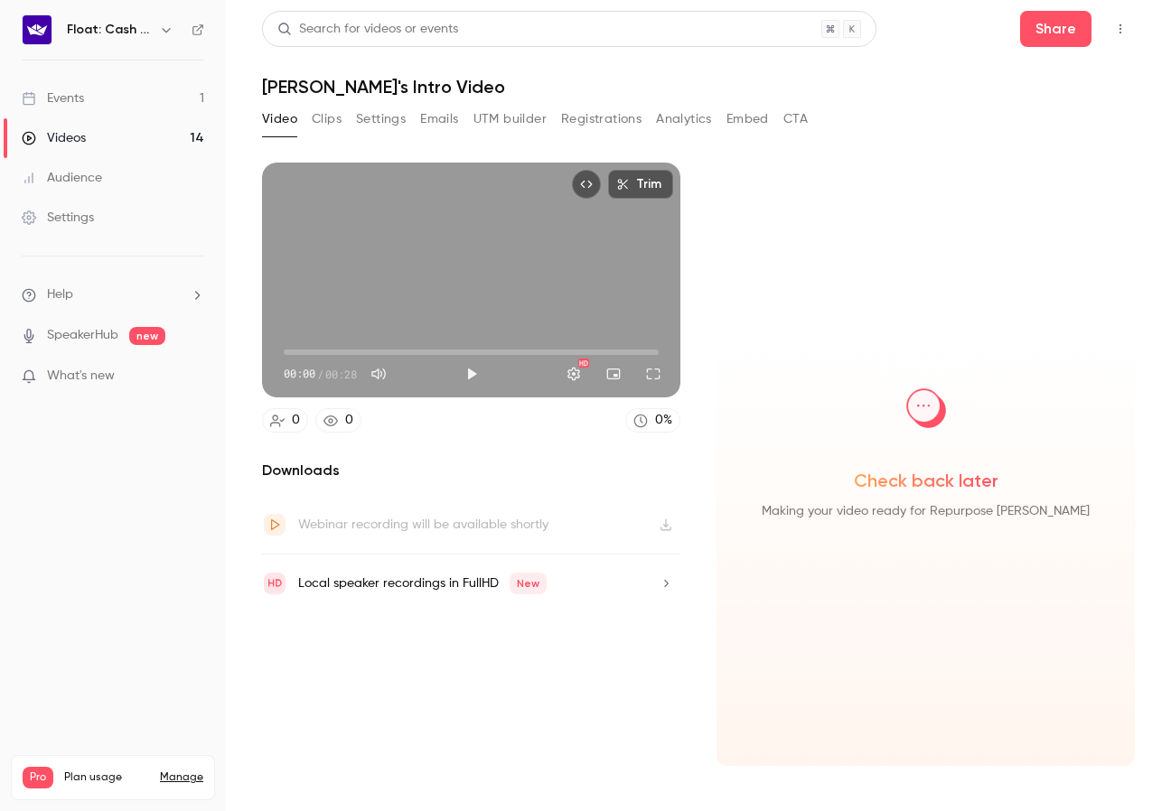
click at [335, 121] on button "Clips" at bounding box center [327, 119] width 30 height 29
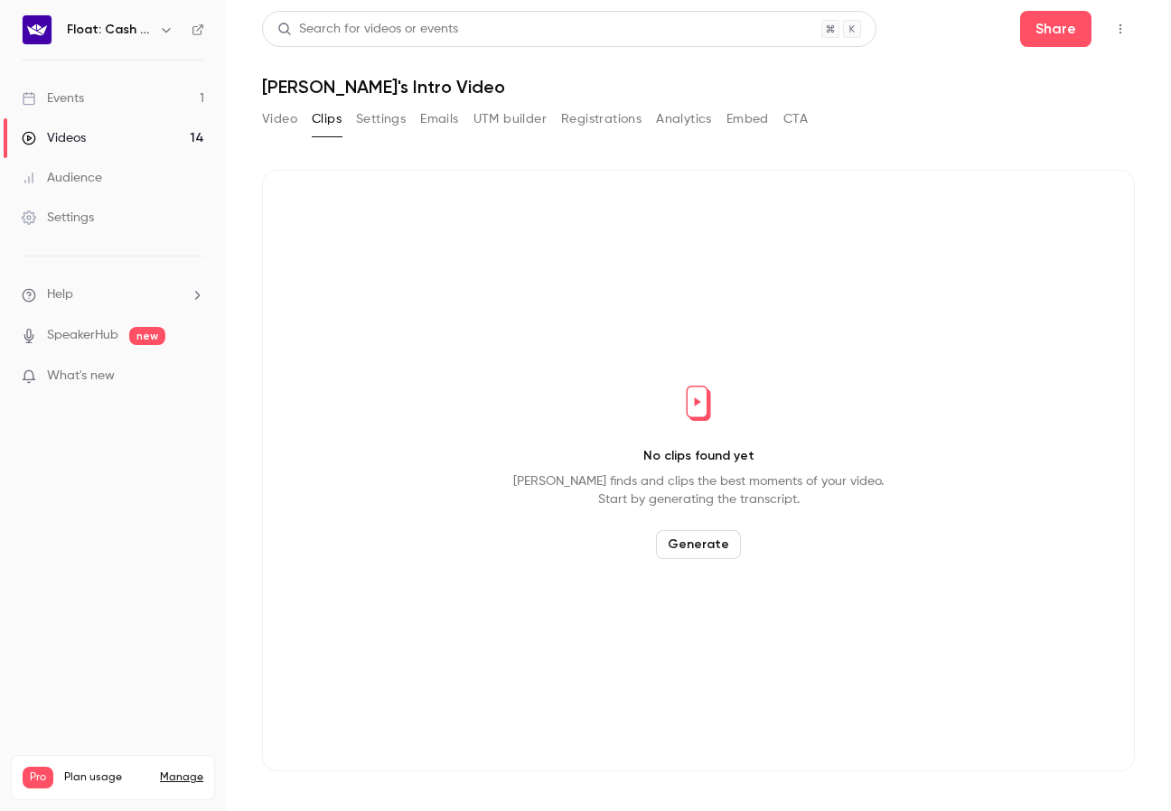
click at [359, 120] on button "Settings" at bounding box center [381, 119] width 50 height 29
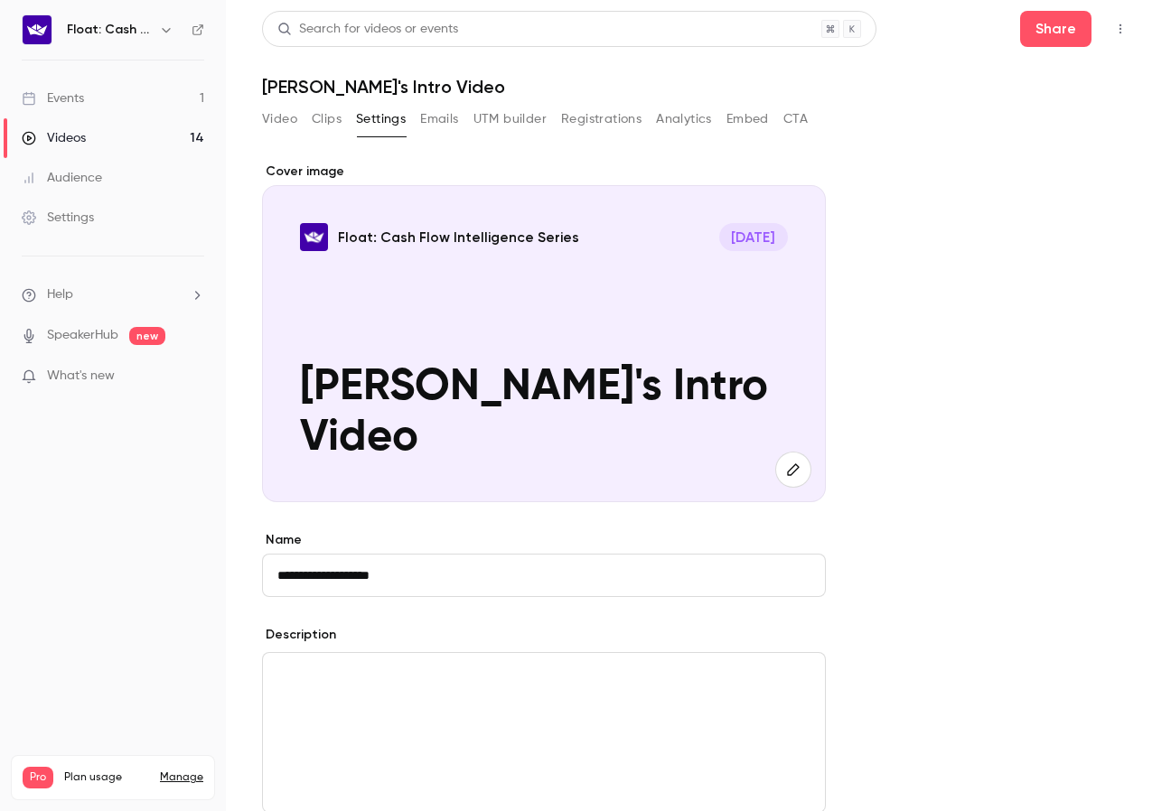
click at [453, 119] on button "Emails" at bounding box center [439, 119] width 38 height 29
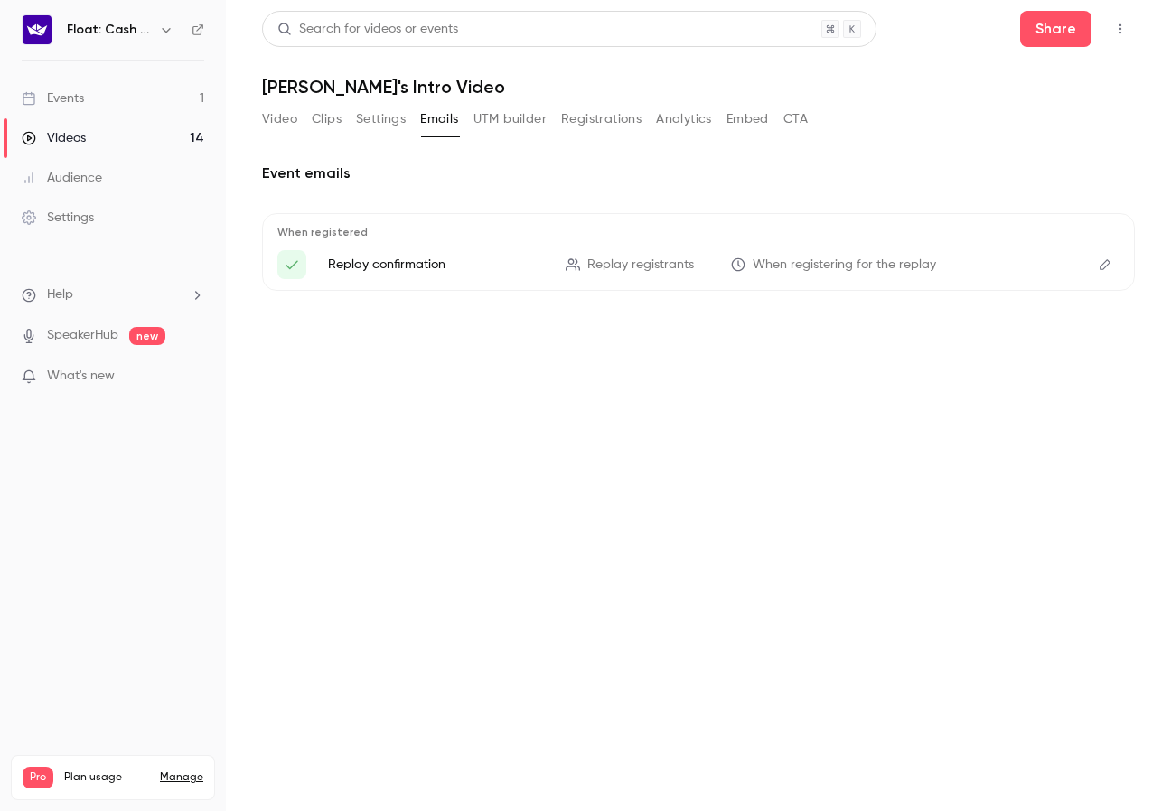
click at [511, 121] on button "UTM builder" at bounding box center [510, 119] width 73 height 29
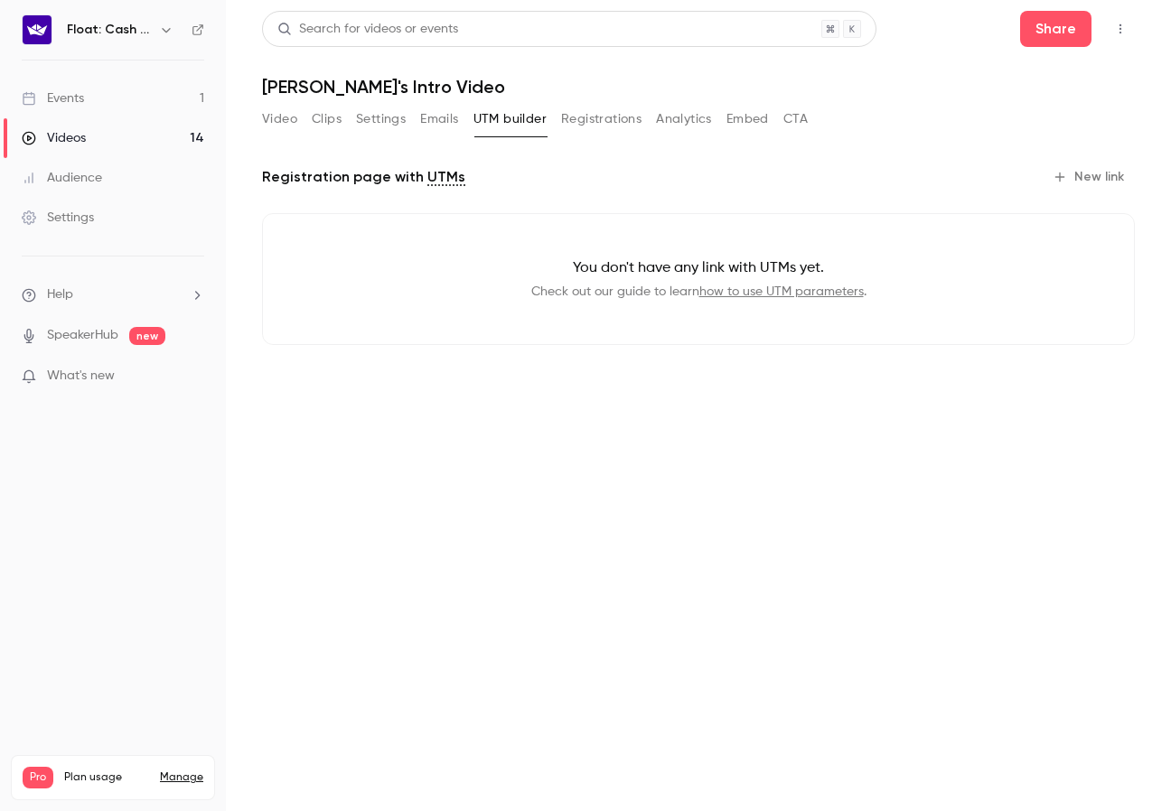
click at [607, 123] on button "Registrations" at bounding box center [601, 119] width 80 height 29
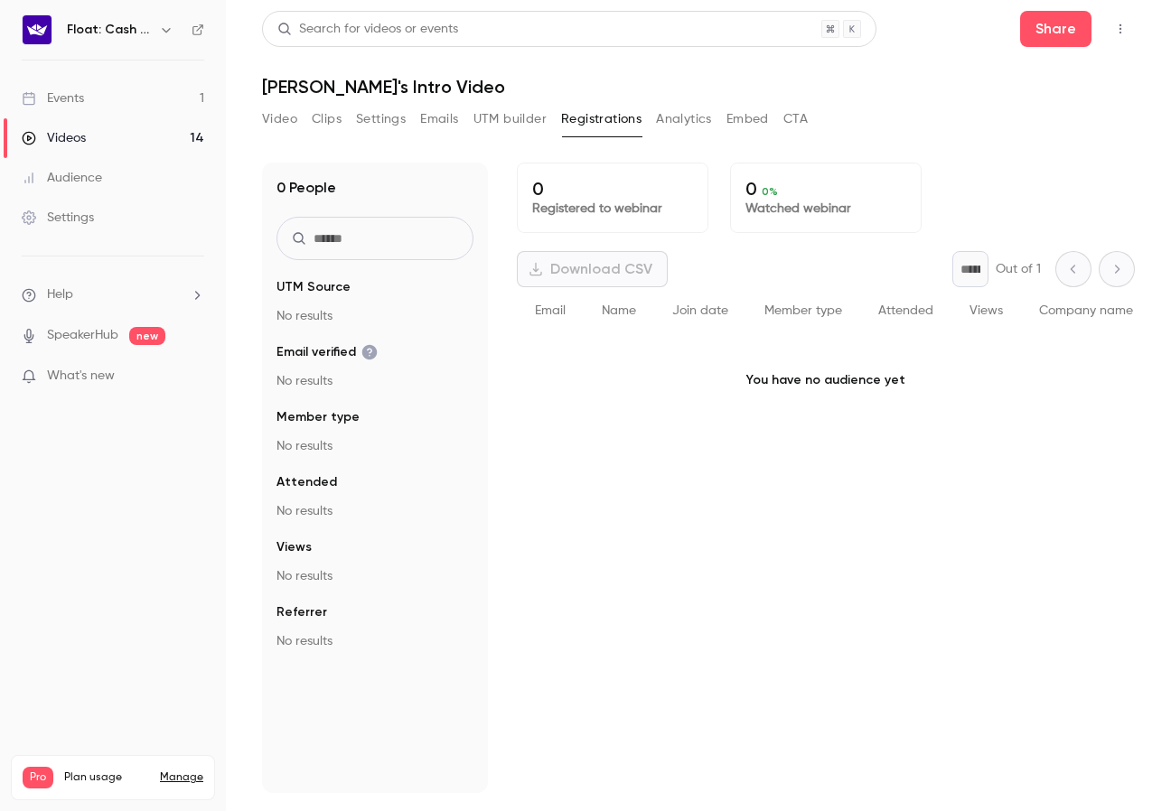
click at [671, 120] on button "Analytics" at bounding box center [684, 119] width 56 height 29
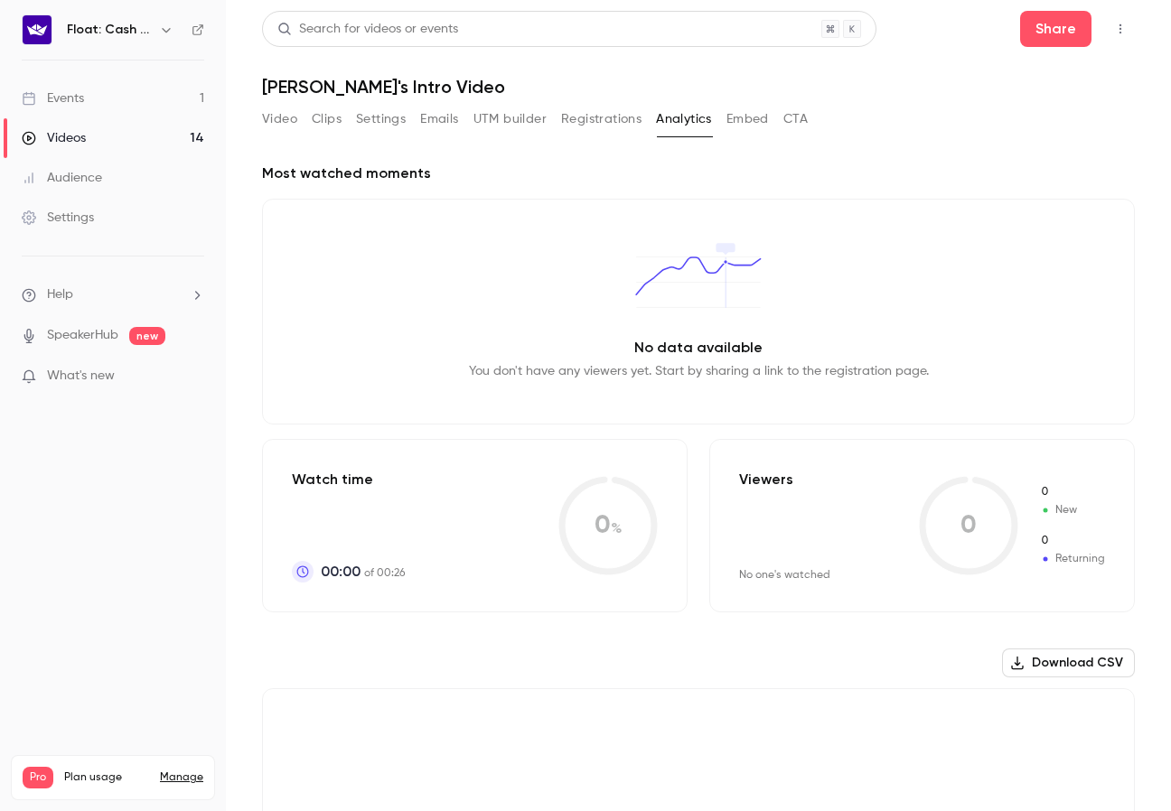
click at [760, 111] on button "Embed" at bounding box center [748, 119] width 42 height 29
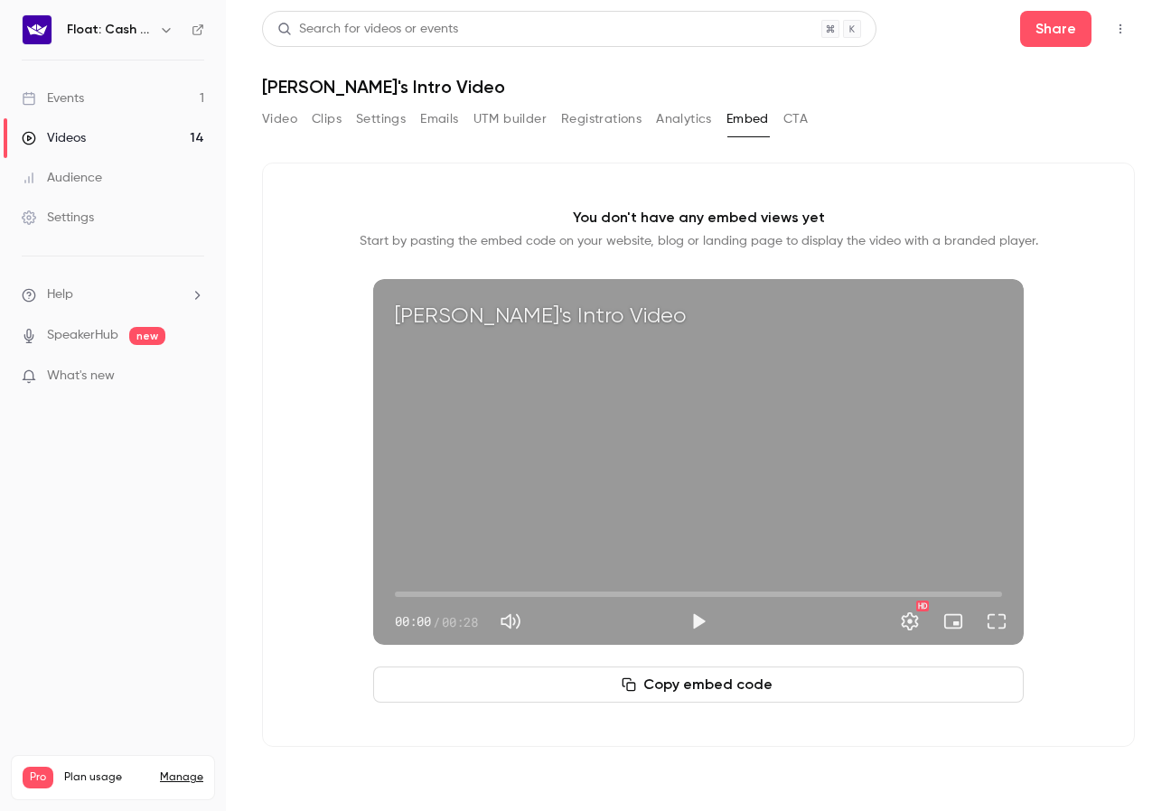
click at [805, 116] on button "CTA" at bounding box center [795, 119] width 24 height 29
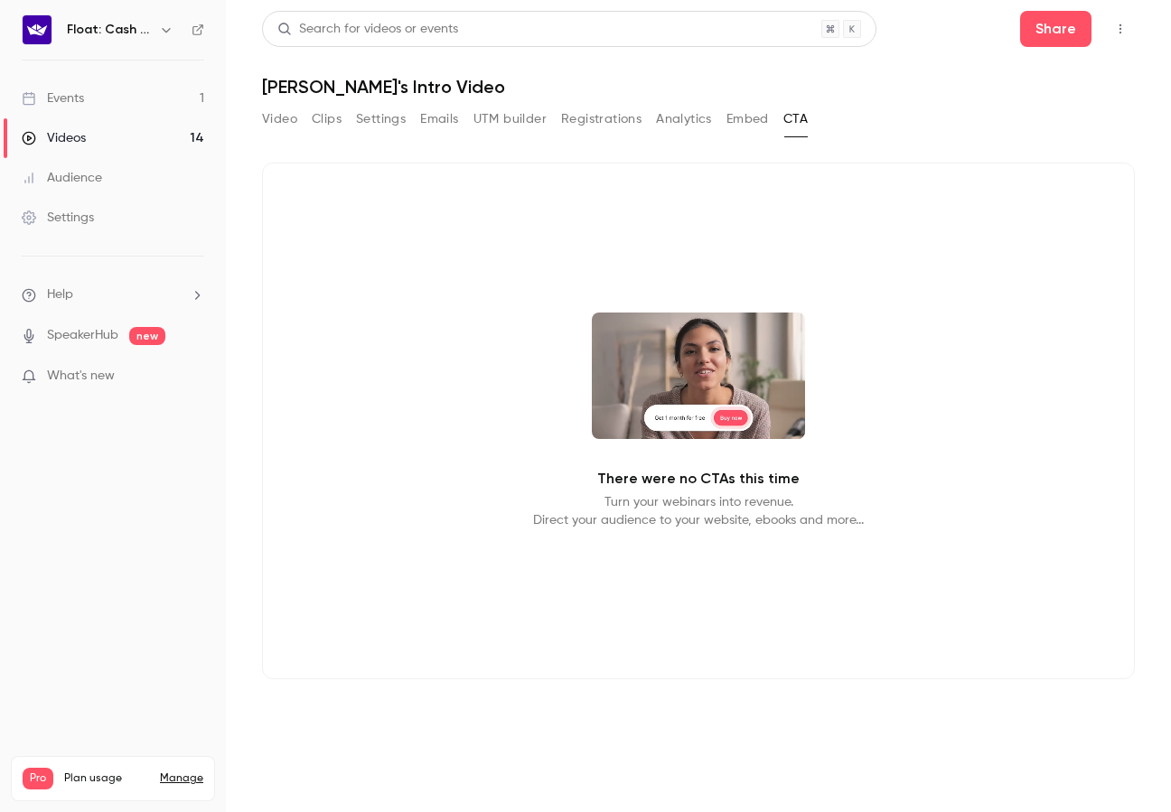
click at [169, 131] on link "Videos 14" at bounding box center [113, 138] width 226 height 40
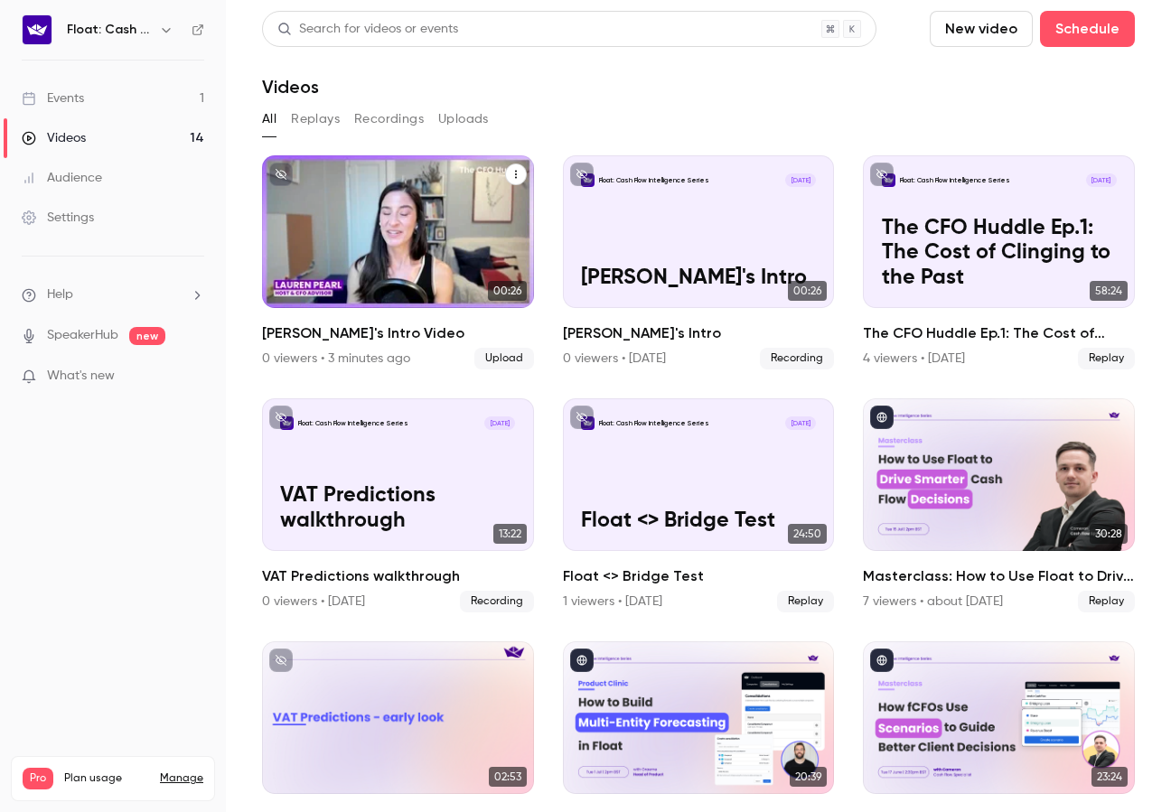
click at [516, 173] on icon "Lauren's Intro Video" at bounding box center [516, 174] width 11 height 11
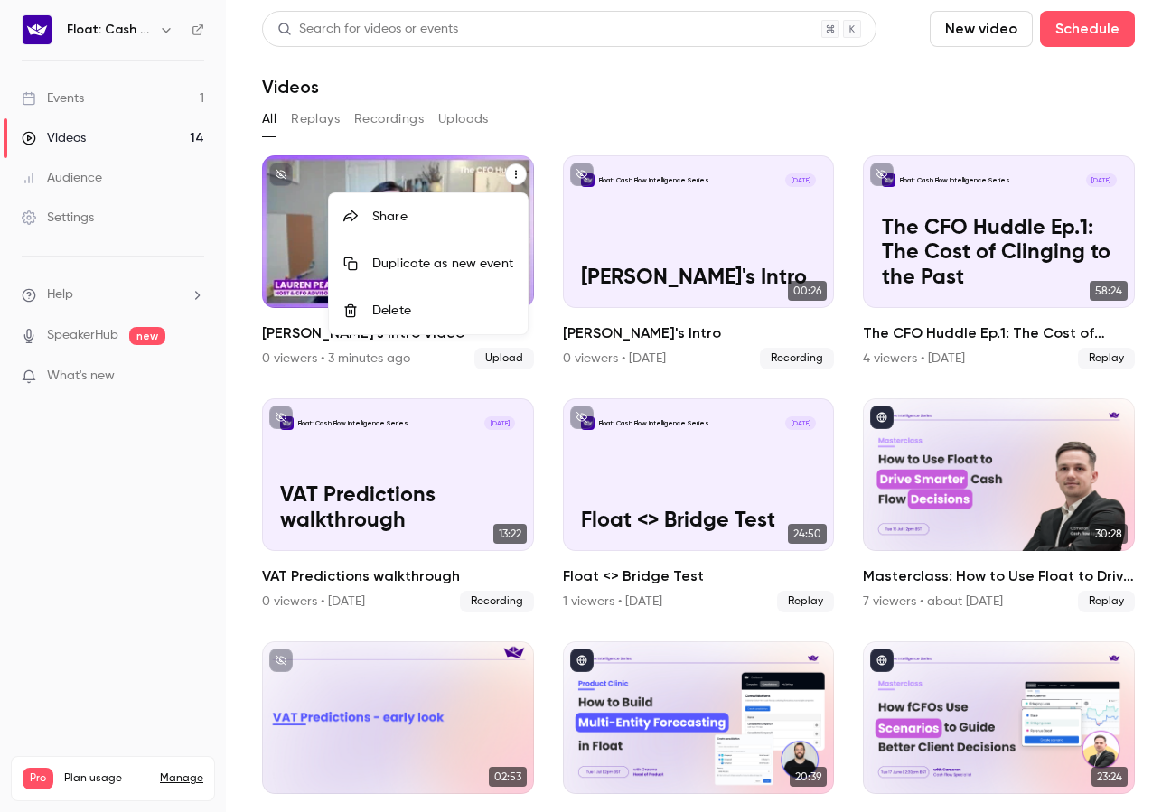
click at [408, 315] on div "Delete" at bounding box center [442, 311] width 141 height 18
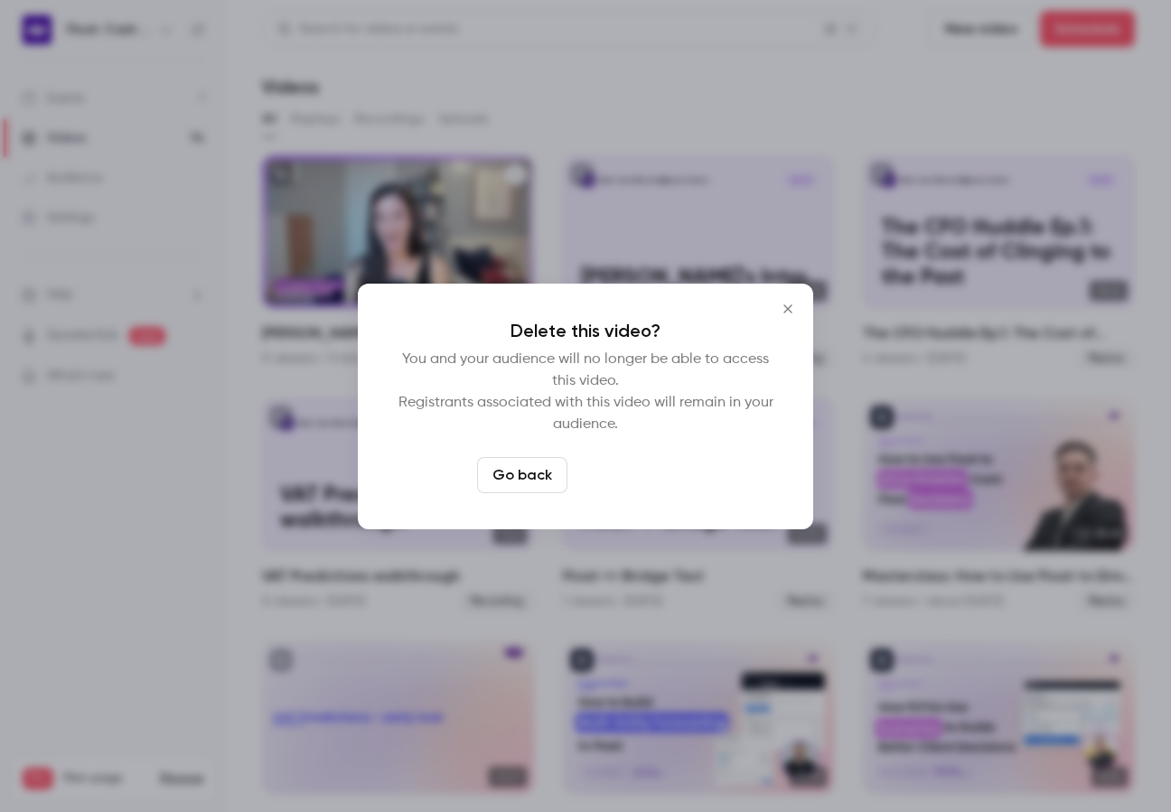
click at [643, 472] on button "Delete video" at bounding box center [635, 475] width 120 height 36
